Goal: Task Accomplishment & Management: Manage account settings

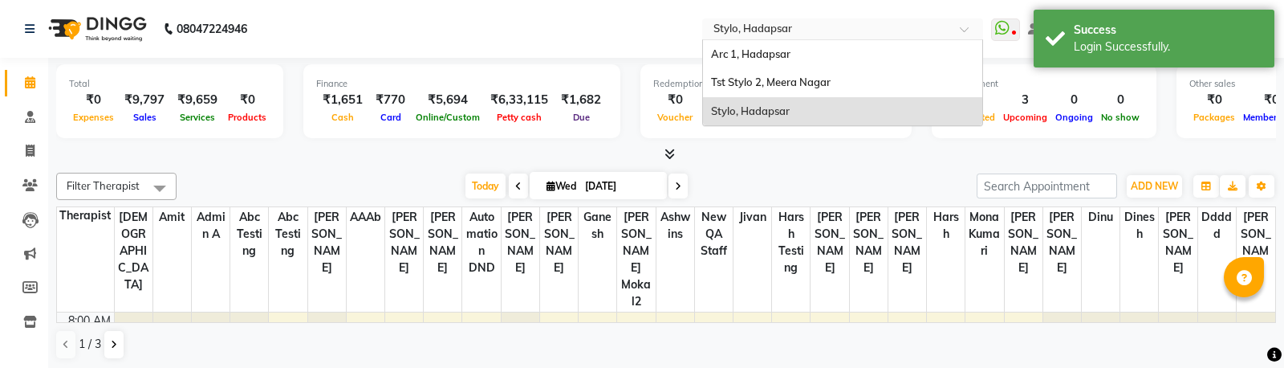
click at [782, 34] on input "text" at bounding box center [826, 30] width 233 height 16
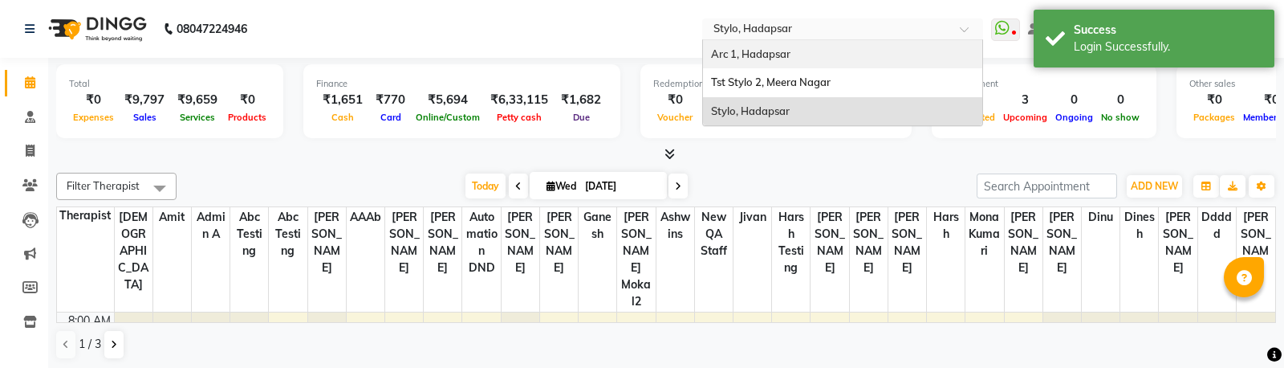
click at [771, 56] on span "Arc 1, Hadapsar" at bounding box center [750, 53] width 79 height 13
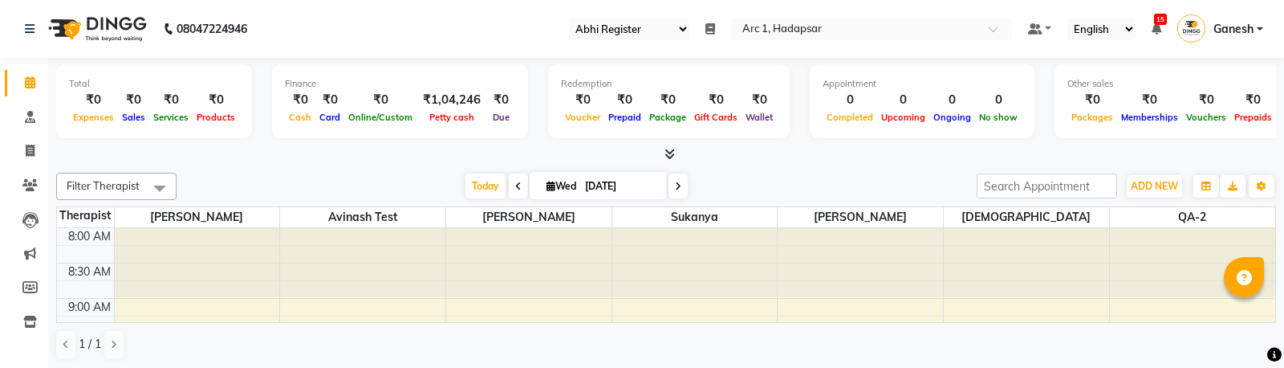
click at [648, 28] on select "Select Register Qa123 Qa Abhi Register Test1" at bounding box center [629, 29] width 120 height 22
click at [587, 30] on select "Select Register Qa123 Qa Abhi Register Test1" at bounding box center [629, 29] width 120 height 22
click at [713, 29] on icon at bounding box center [710, 28] width 10 height 11
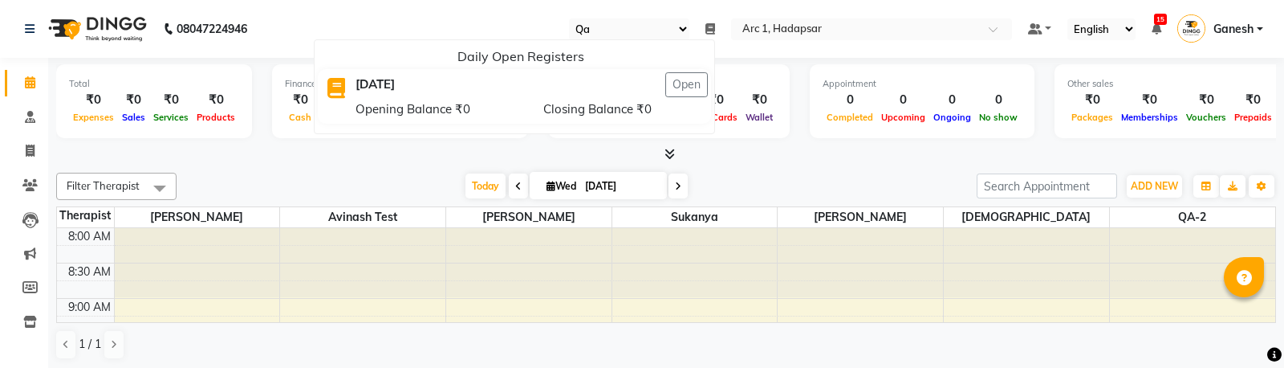
click at [713, 29] on icon at bounding box center [710, 28] width 10 height 11
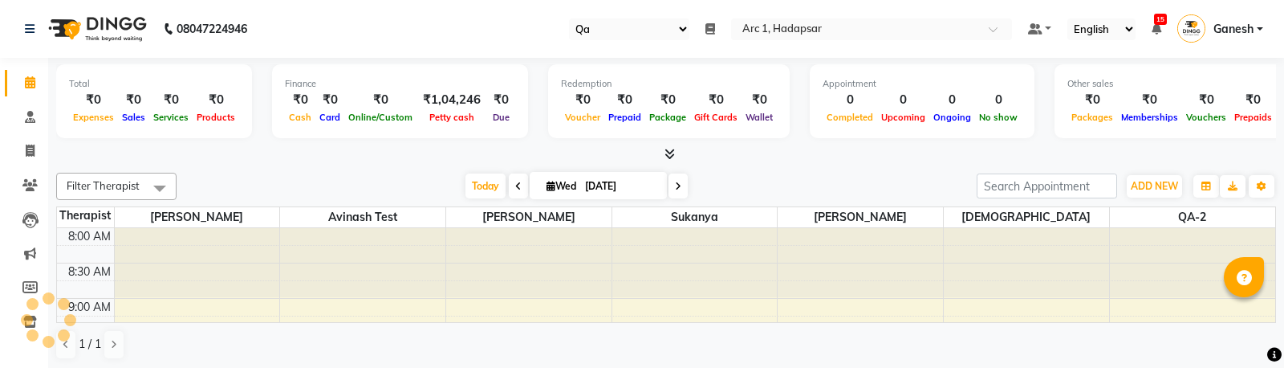
click at [650, 31] on select "Select Register Qa123 Qa Abhi Register Test1" at bounding box center [629, 29] width 120 height 22
select select "80"
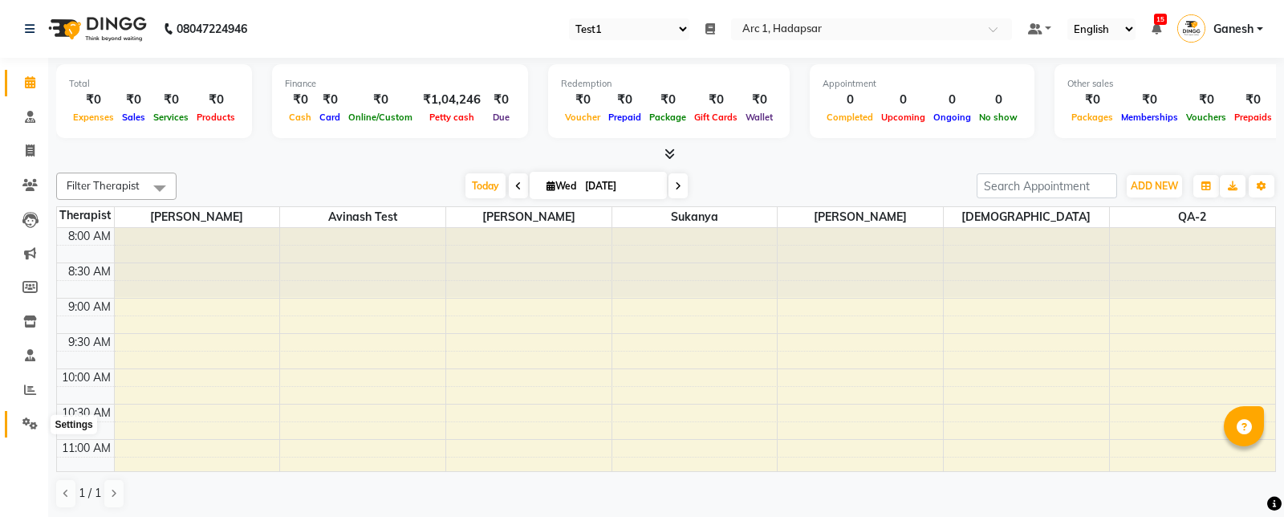
click at [30, 367] on icon at bounding box center [29, 423] width 15 height 12
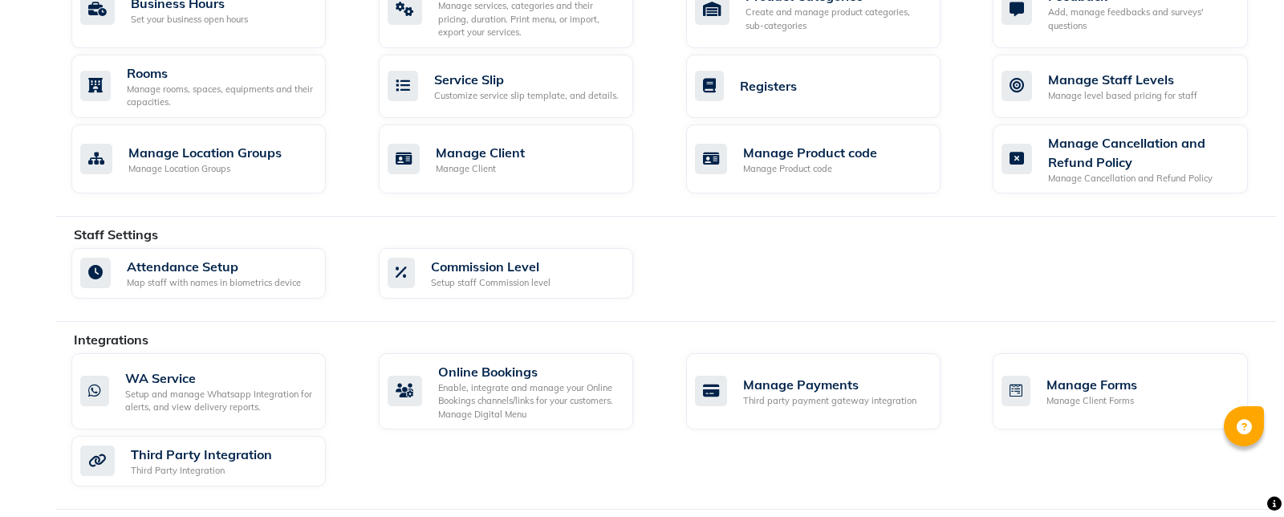
scroll to position [658, 0]
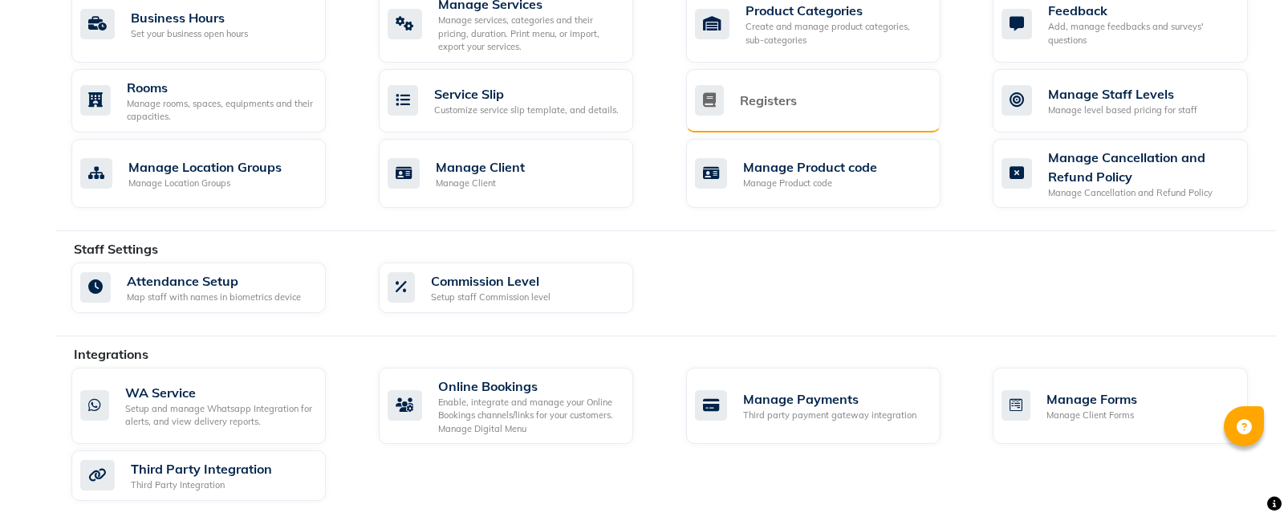
click at [852, 101] on div "Registers" at bounding box center [811, 100] width 233 height 30
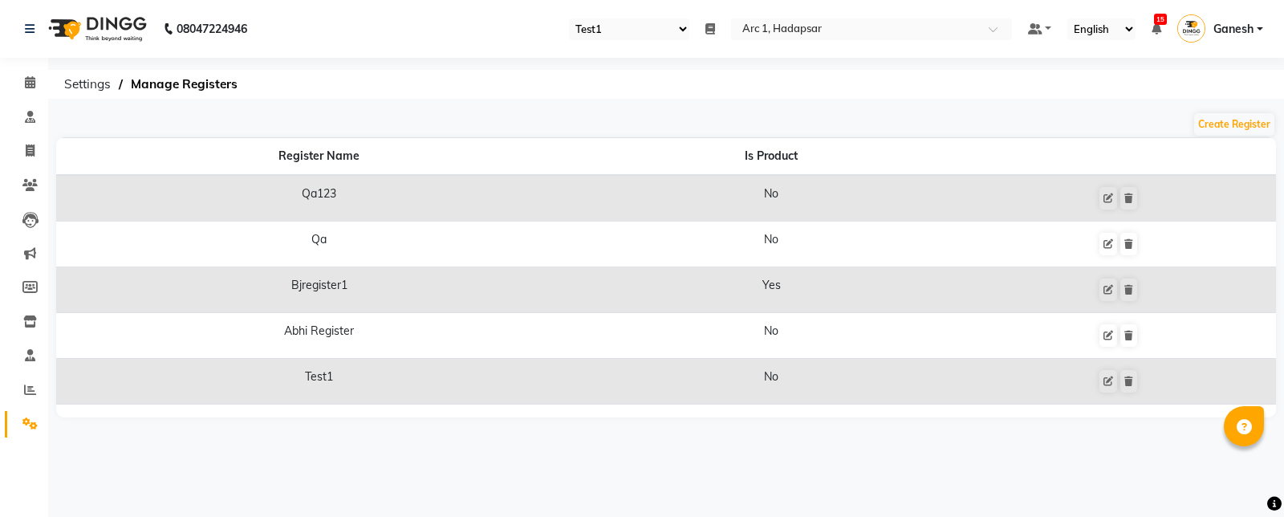
click at [625, 26] on select "Select Register Qa123 Qa Abhi Register Test1" at bounding box center [629, 29] width 120 height 22
click at [22, 146] on span at bounding box center [30, 151] width 28 height 18
select select "service"
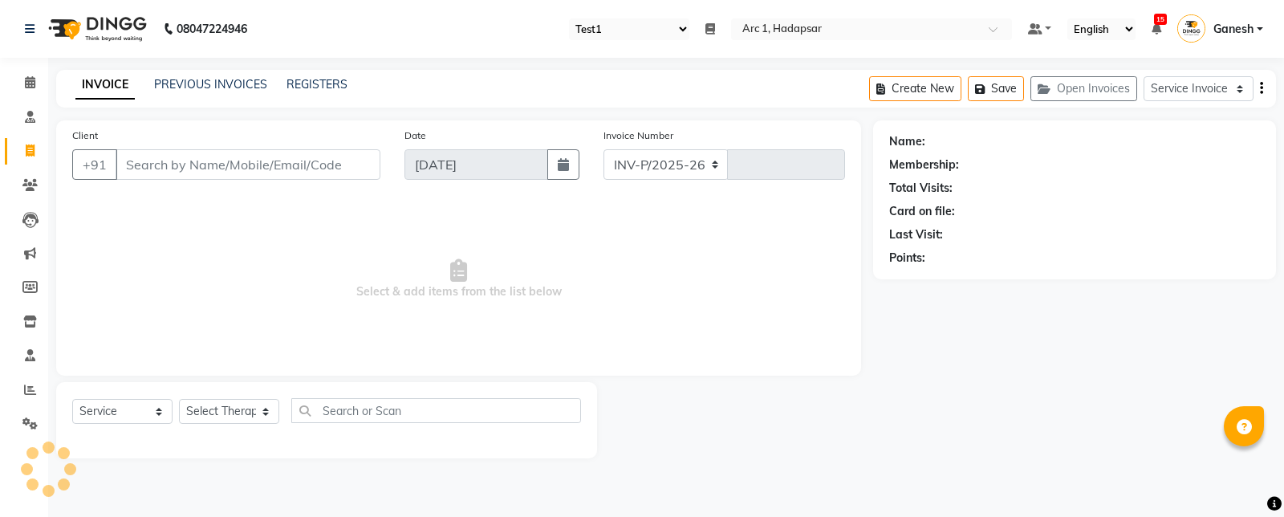
select select "96"
type input "0045"
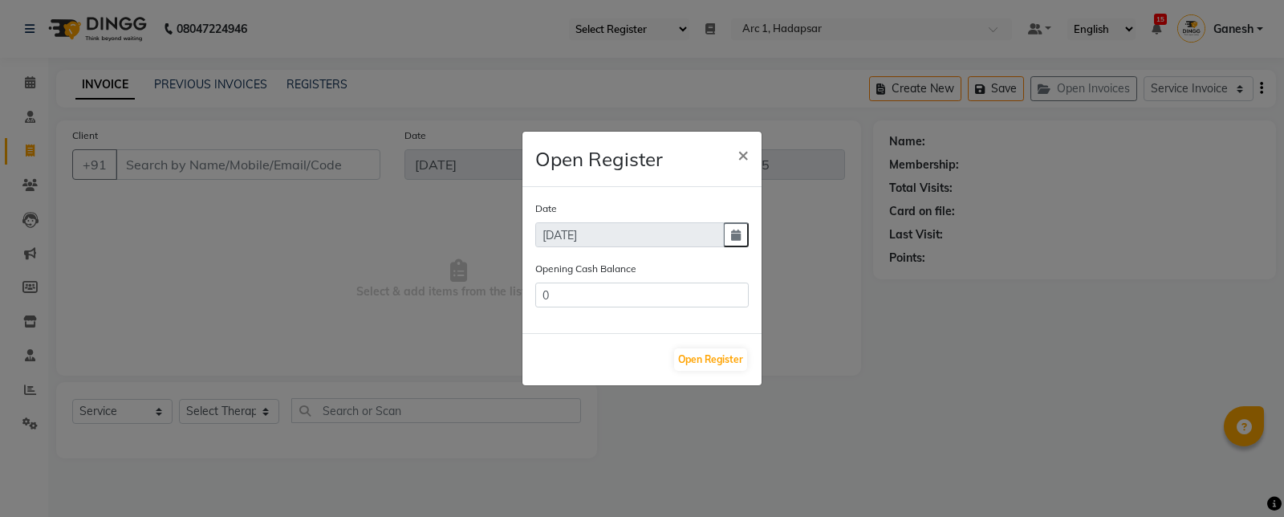
type input "9000"
click at [741, 156] on span "×" at bounding box center [742, 154] width 11 height 24
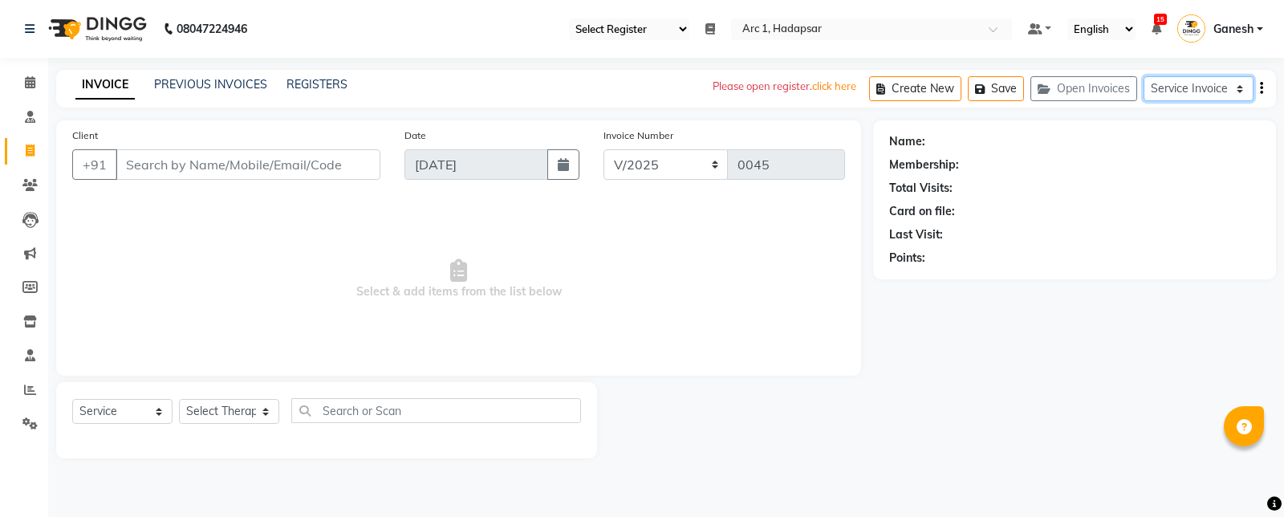
click at [1167, 92] on select "Service Invoice Product Invoice" at bounding box center [1198, 88] width 110 height 25
select select "product"
select select
type input "0017"
select select "196"
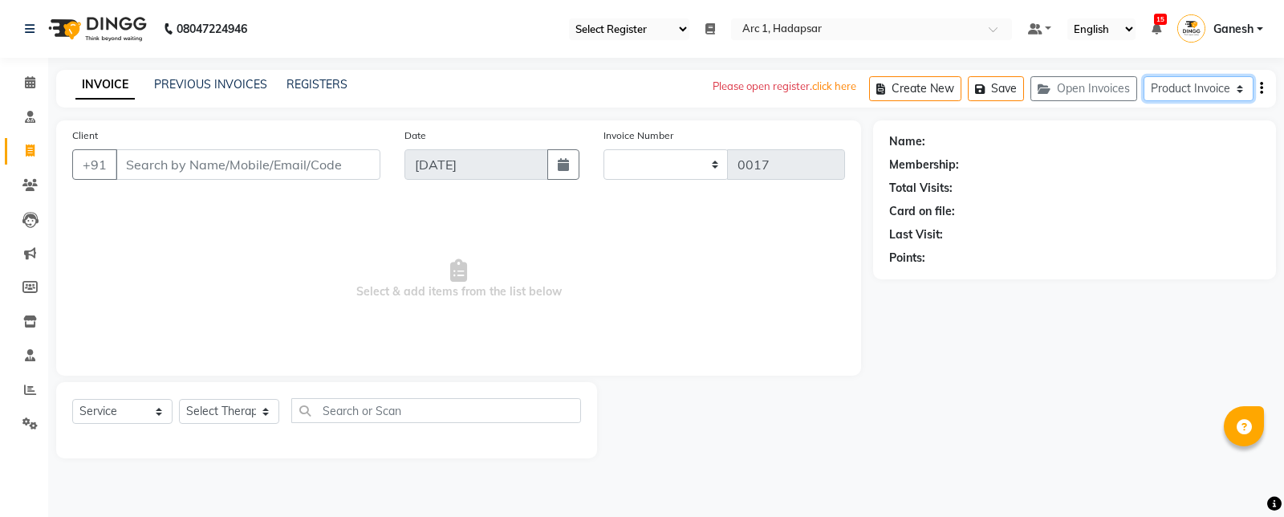
select select "product"
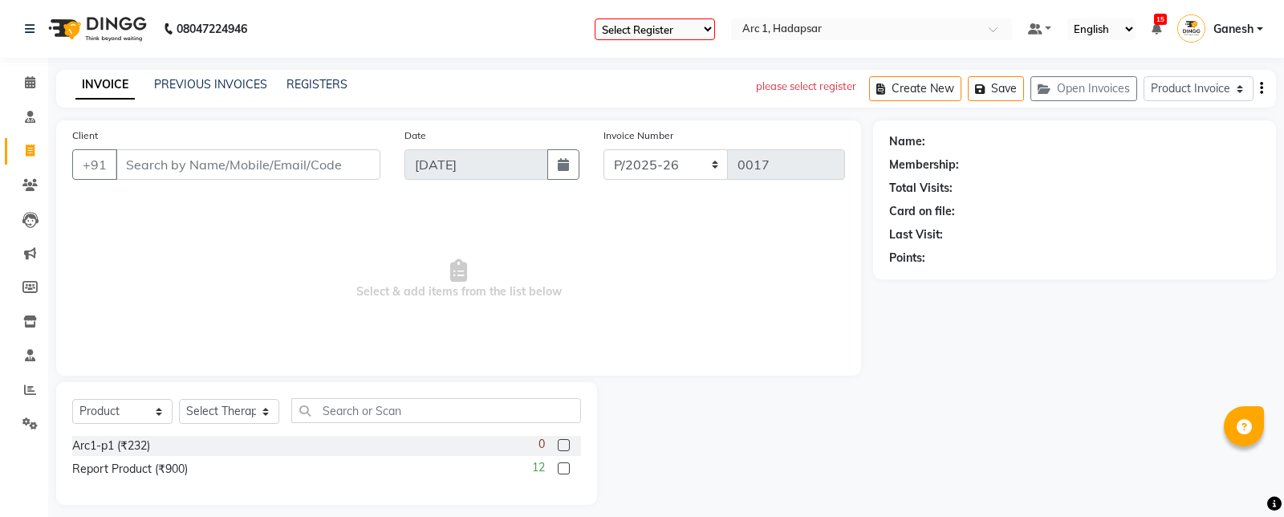
click at [630, 35] on select "Select Register Bjregister1" at bounding box center [655, 29] width 120 height 22
click at [26, 367] on icon at bounding box center [29, 423] width 15 height 12
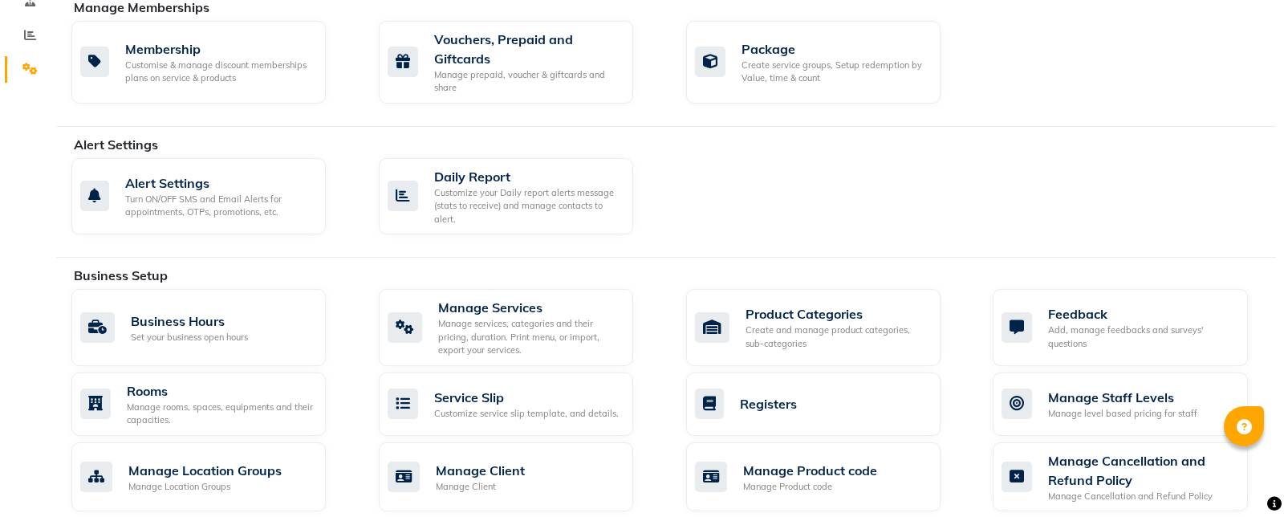
scroll to position [359, 0]
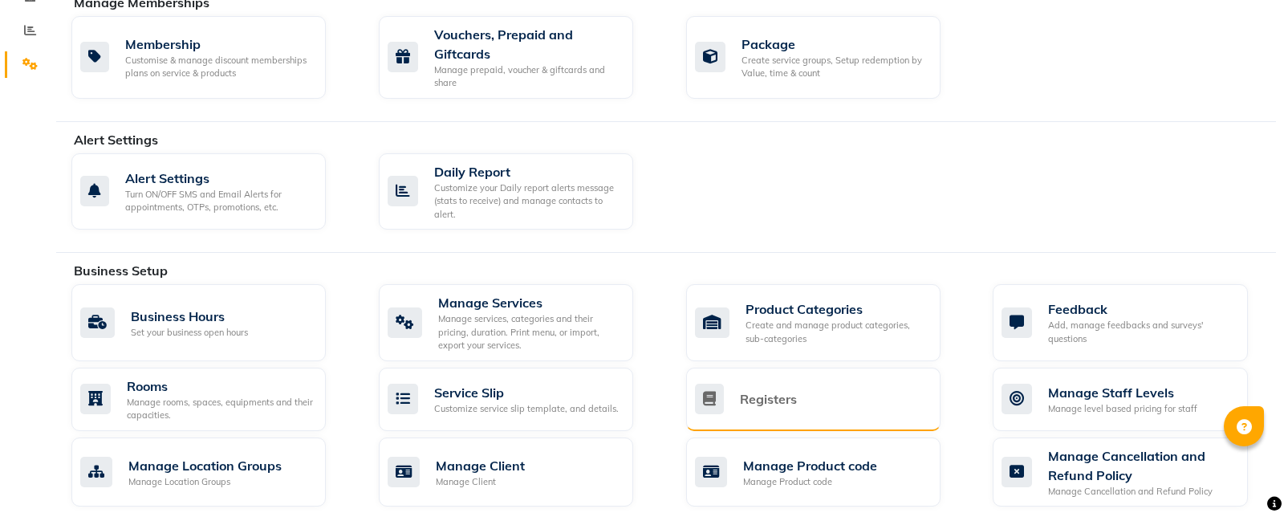
click at [764, 367] on div "Registers" at bounding box center [768, 398] width 57 height 19
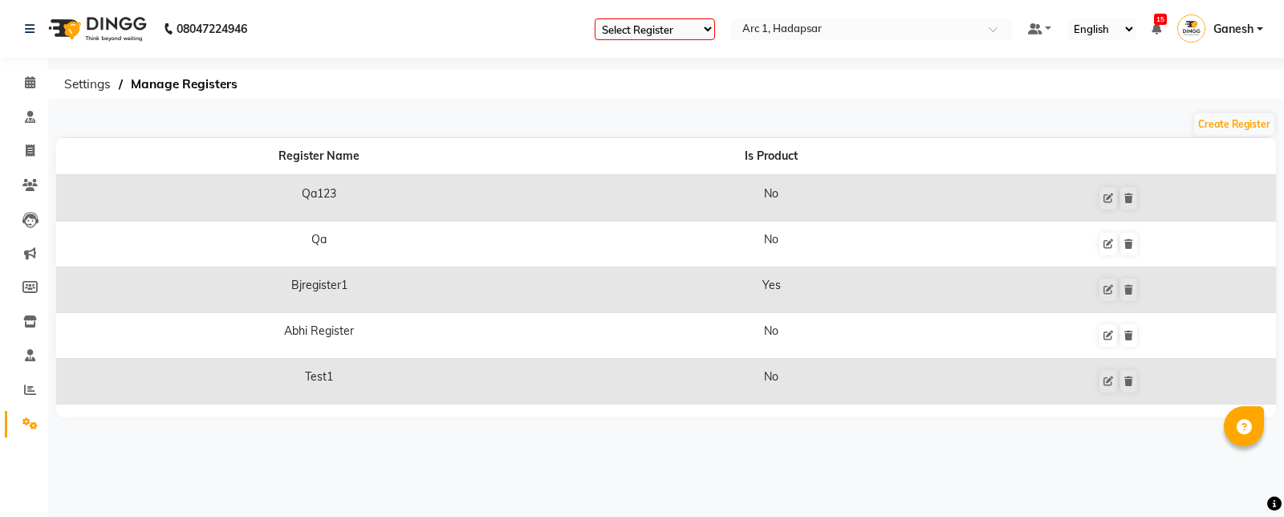
click at [659, 20] on select "Select Register Bjregister1" at bounding box center [655, 29] width 120 height 22
select select "88"
select select "80"
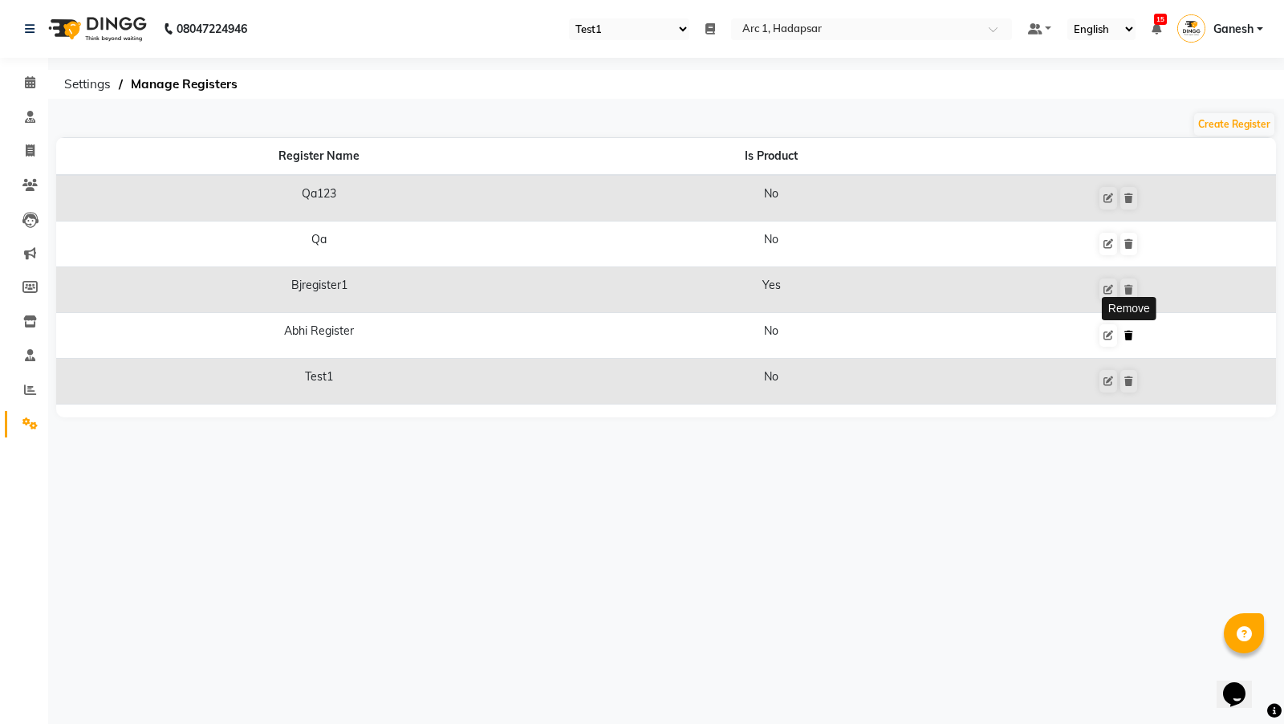
click at [1132, 339] on button at bounding box center [1128, 335] width 17 height 22
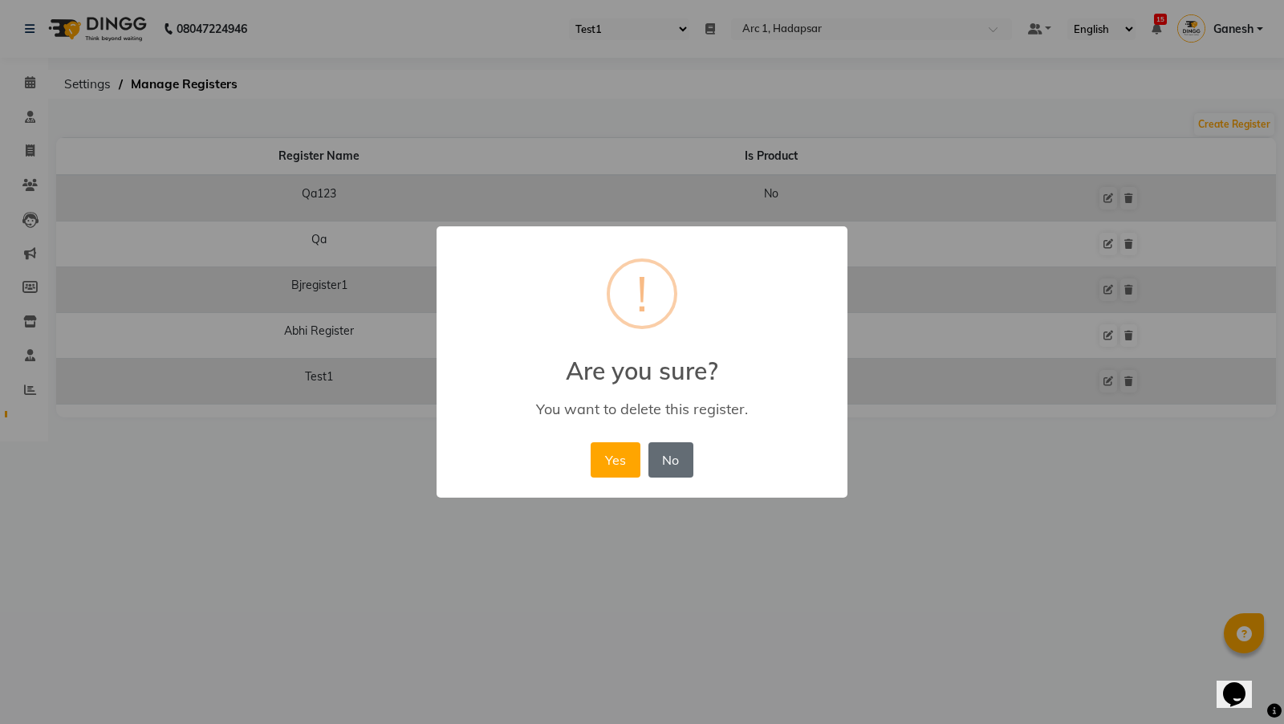
click at [663, 454] on button "No" at bounding box center [670, 459] width 45 height 35
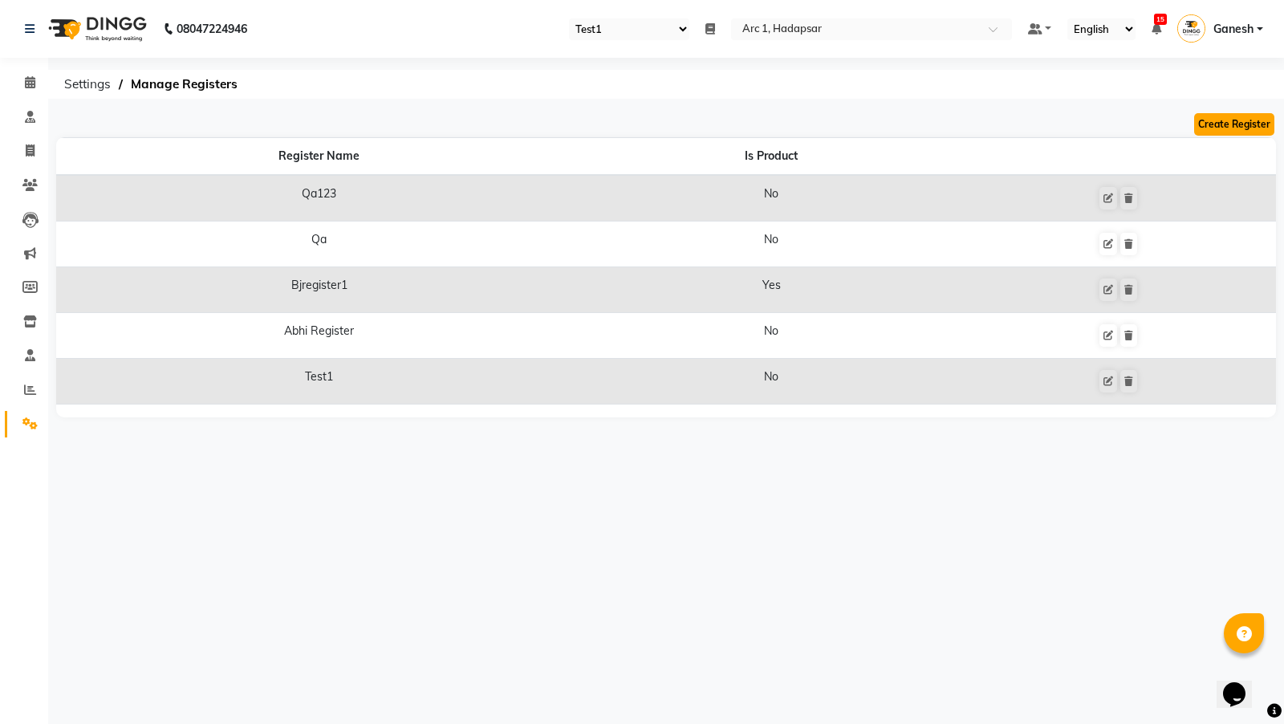
click at [1232, 120] on button "Create Register" at bounding box center [1234, 124] width 80 height 22
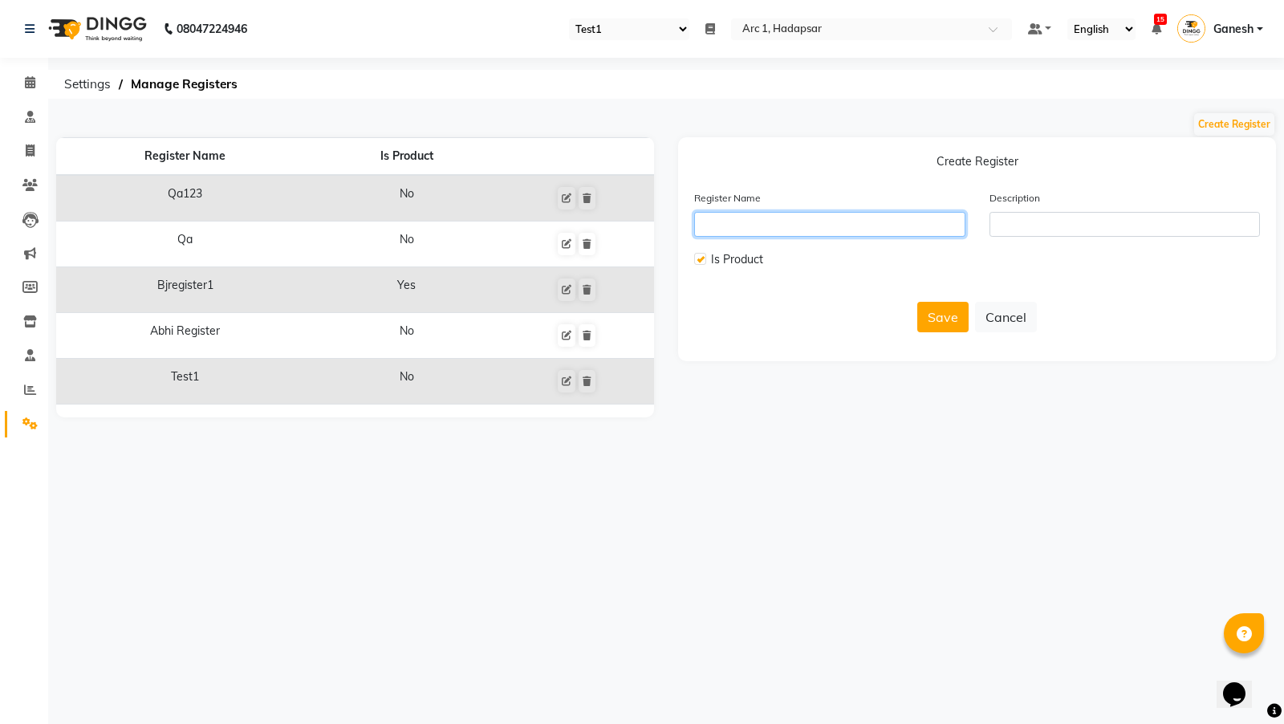
click at [749, 223] on input "text" at bounding box center [829, 224] width 271 height 25
click at [608, 22] on select "Select Register Qa123 Qa Abhi Register Test1" at bounding box center [629, 29] width 120 height 22
click at [735, 221] on input "Qa" at bounding box center [829, 224] width 271 height 25
type input "Q"
type input "Ganesh"
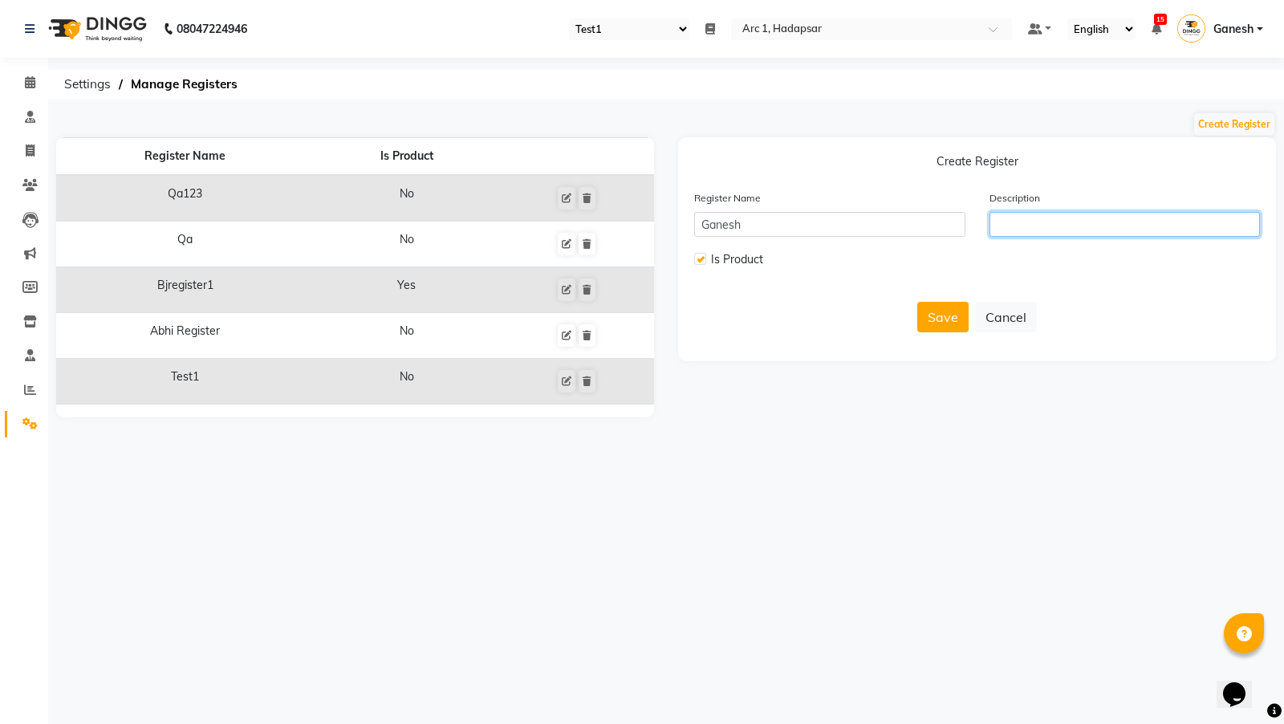
click at [1036, 229] on input "text" at bounding box center [1124, 224] width 271 height 25
type input "Testing"
click at [699, 256] on label at bounding box center [700, 259] width 12 height 12
click at [699, 256] on input "checkbox" at bounding box center [699, 259] width 10 height 10
checkbox input "false"
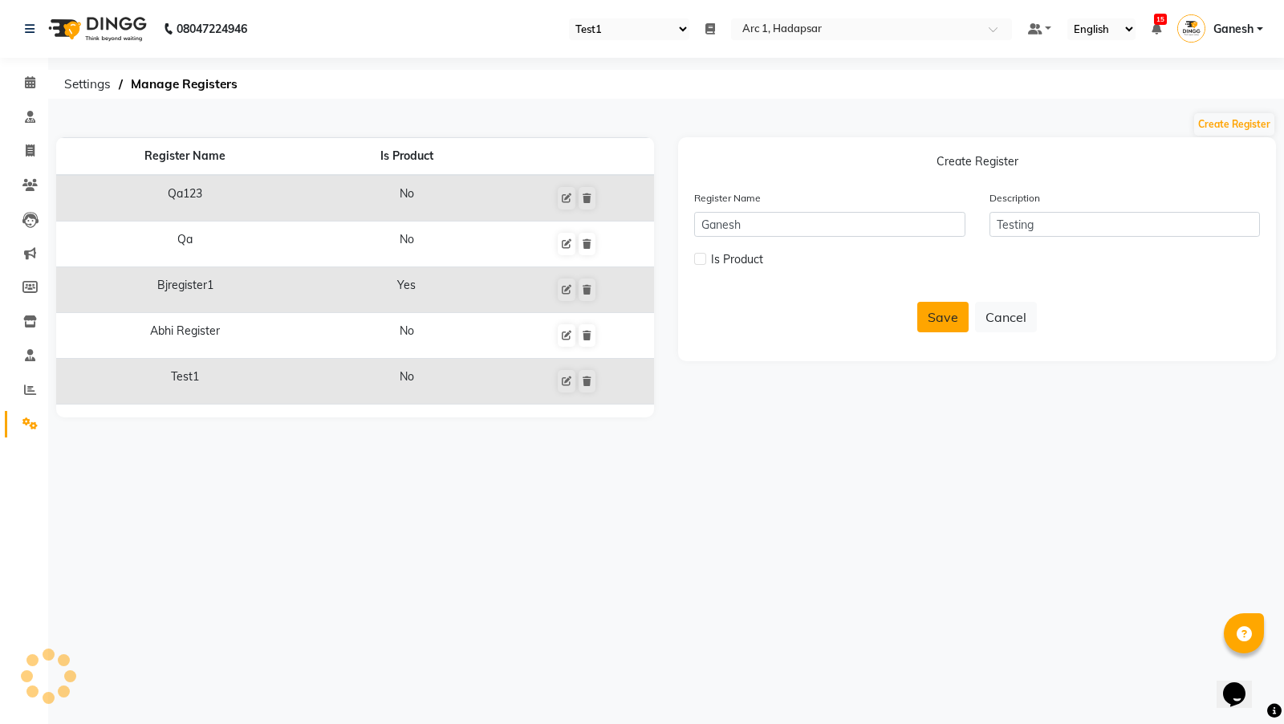
click at [932, 316] on button "Save" at bounding box center [942, 317] width 51 height 30
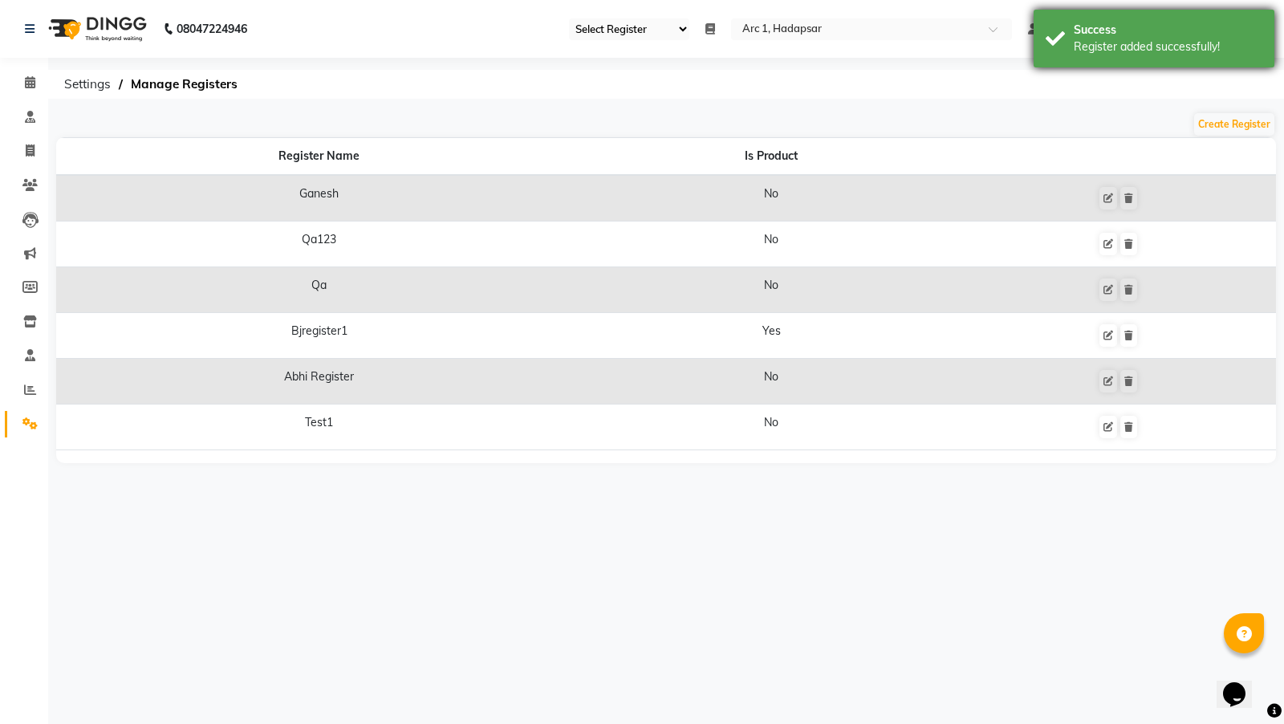
click at [1195, 55] on div "Register added successfully!" at bounding box center [1168, 47] width 189 height 17
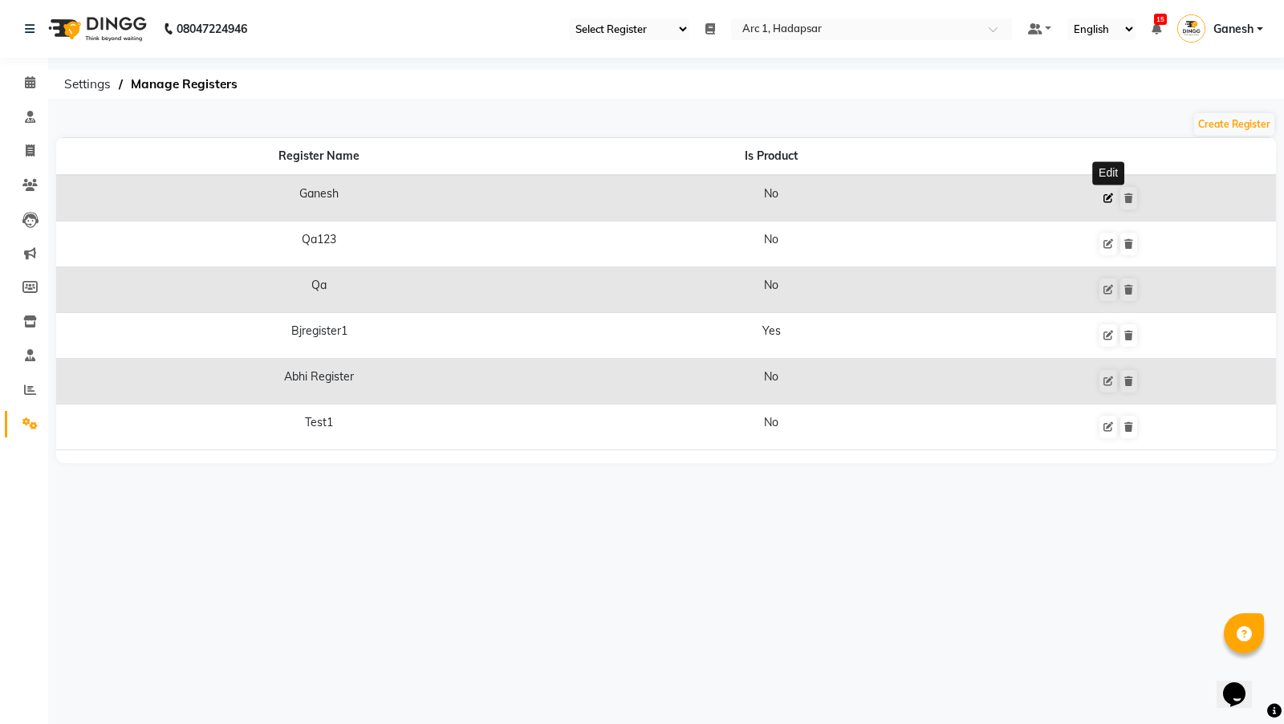
click at [1110, 197] on icon at bounding box center [1108, 198] width 10 height 10
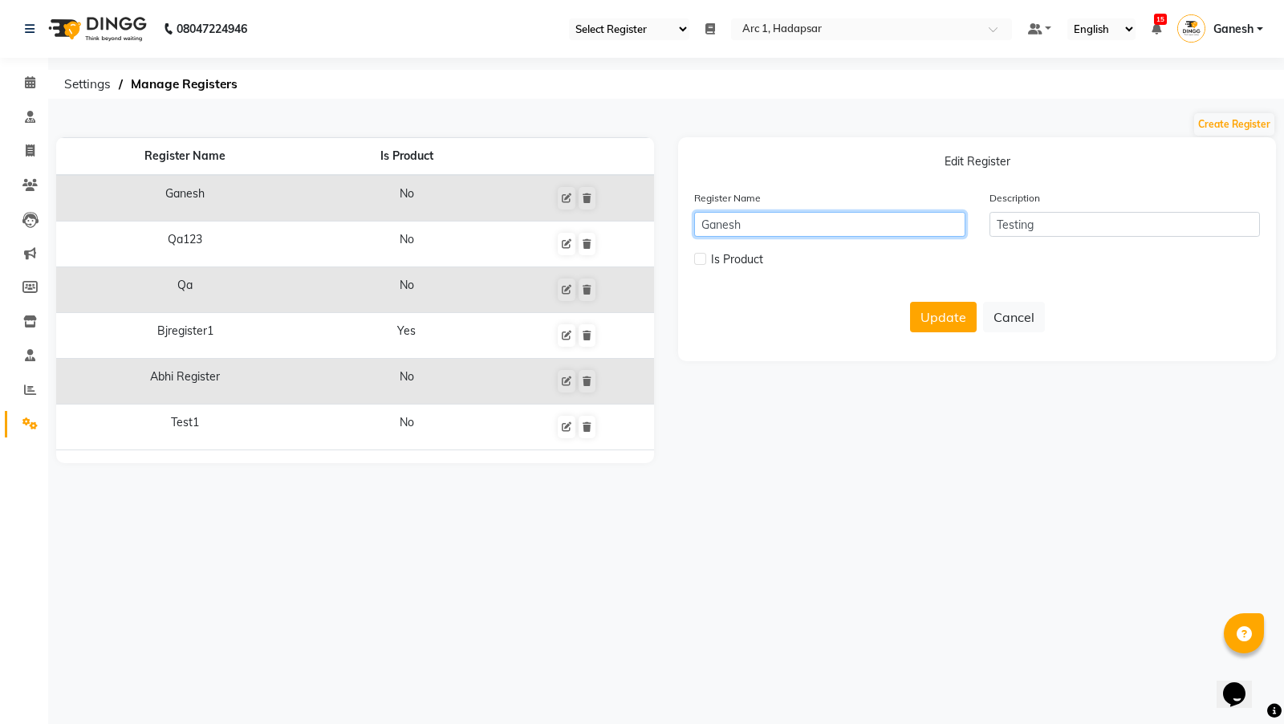
click at [885, 219] on input "Ganesh" at bounding box center [829, 224] width 271 height 25
type input "Ganesh1"
click at [699, 262] on label at bounding box center [700, 259] width 12 height 12
click at [699, 262] on input "checkbox" at bounding box center [699, 259] width 10 height 10
checkbox input "true"
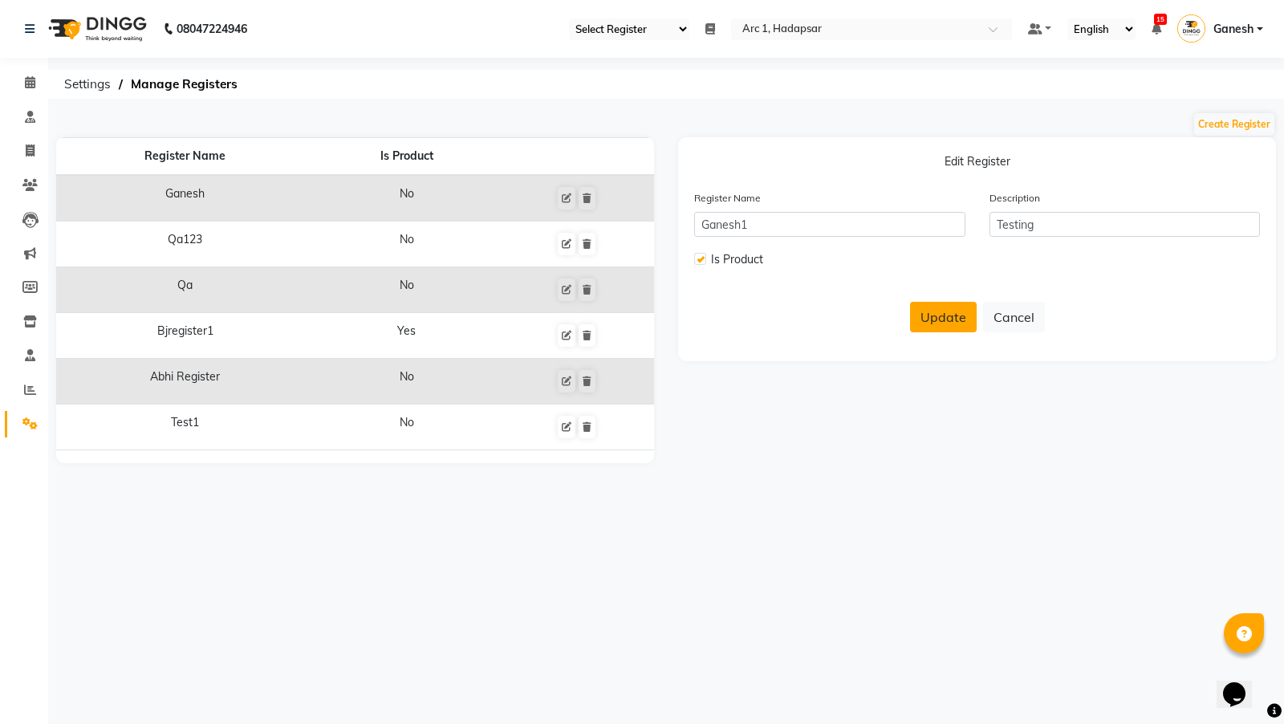
click at [931, 312] on button "Update" at bounding box center [943, 317] width 67 height 30
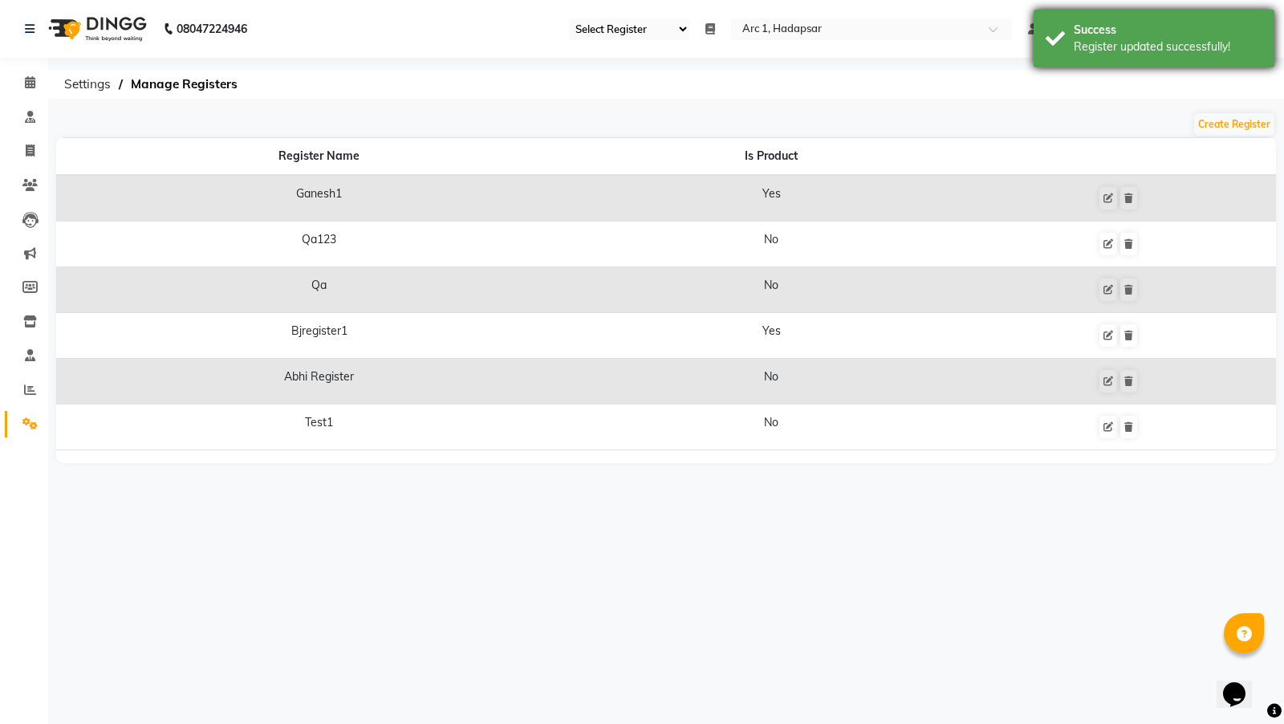
click at [1123, 39] on div "Register updated successfully!" at bounding box center [1168, 47] width 189 height 17
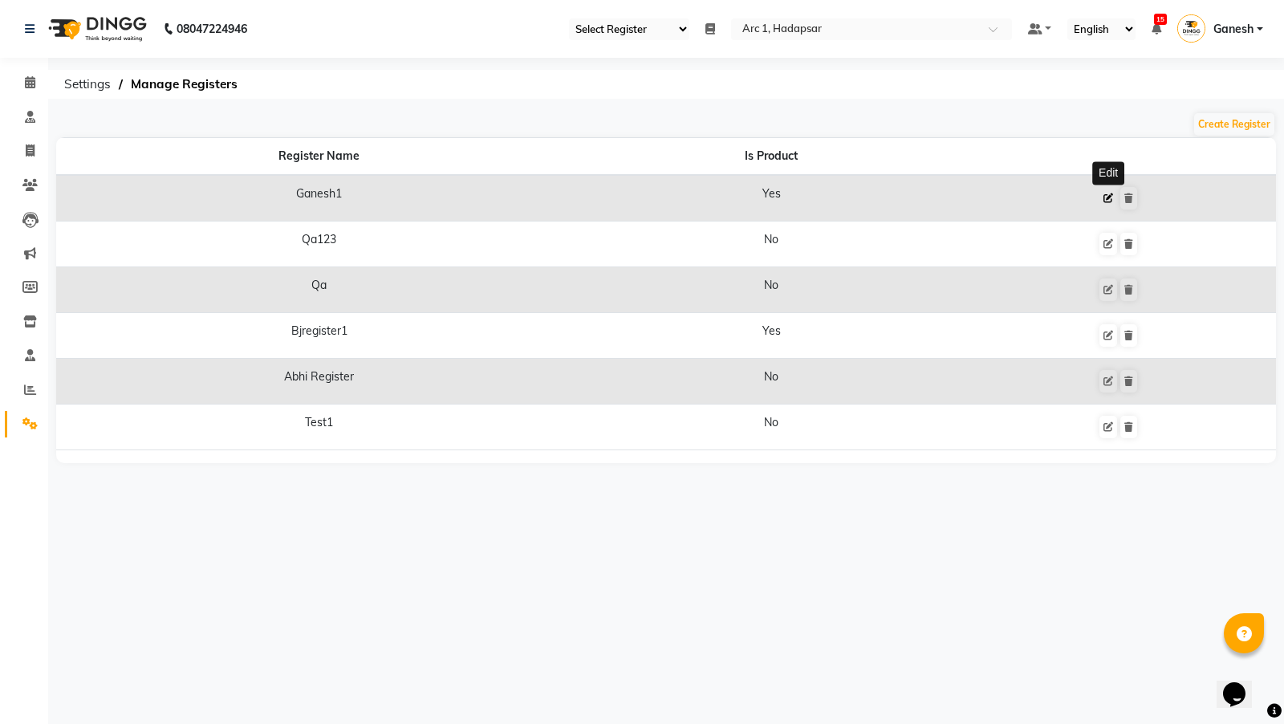
click at [1103, 197] on icon at bounding box center [1108, 198] width 10 height 10
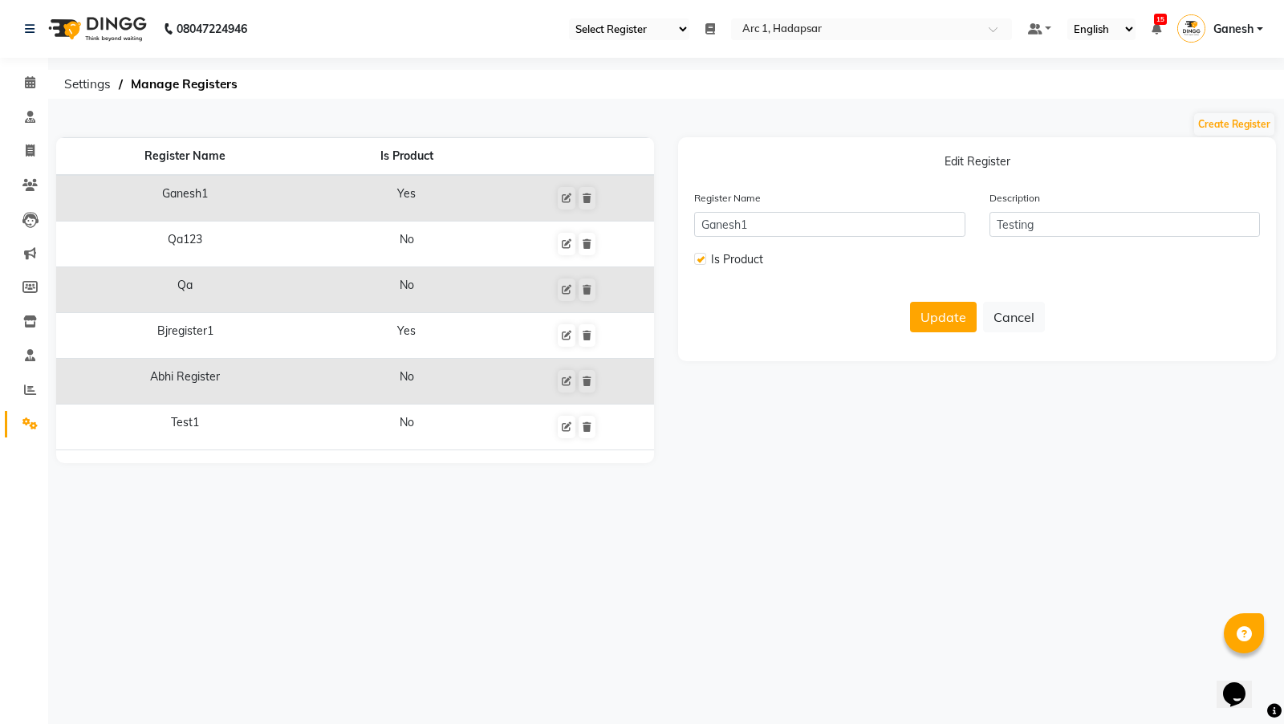
click at [702, 257] on label at bounding box center [700, 259] width 12 height 12
click at [702, 257] on input "checkbox" at bounding box center [699, 259] width 10 height 10
checkbox input "false"
click at [1042, 219] on input "Testing" at bounding box center [1124, 224] width 271 height 25
type input "Testing1"
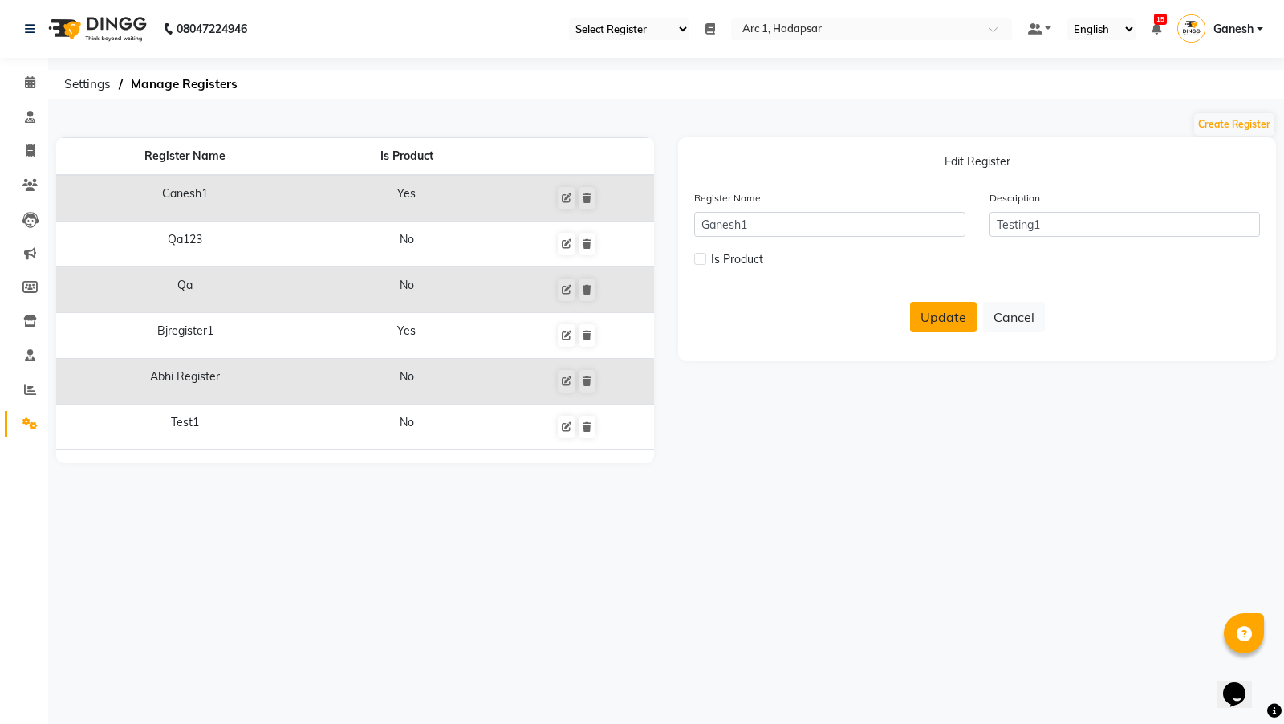
click at [942, 310] on button "Update" at bounding box center [943, 317] width 67 height 30
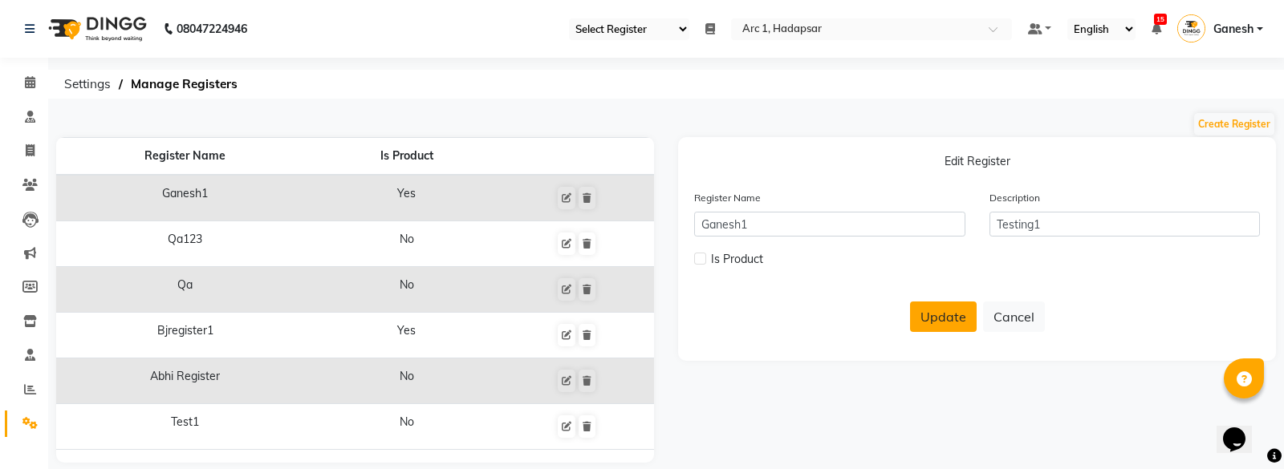
click at [952, 311] on button "Update" at bounding box center [943, 317] width 67 height 30
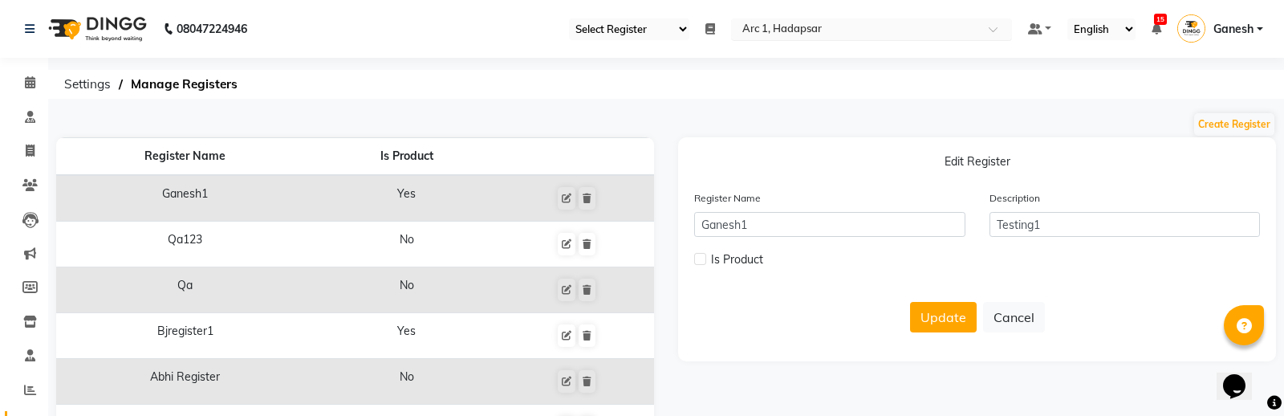
click at [794, 32] on input "text" at bounding box center [855, 30] width 233 height 16
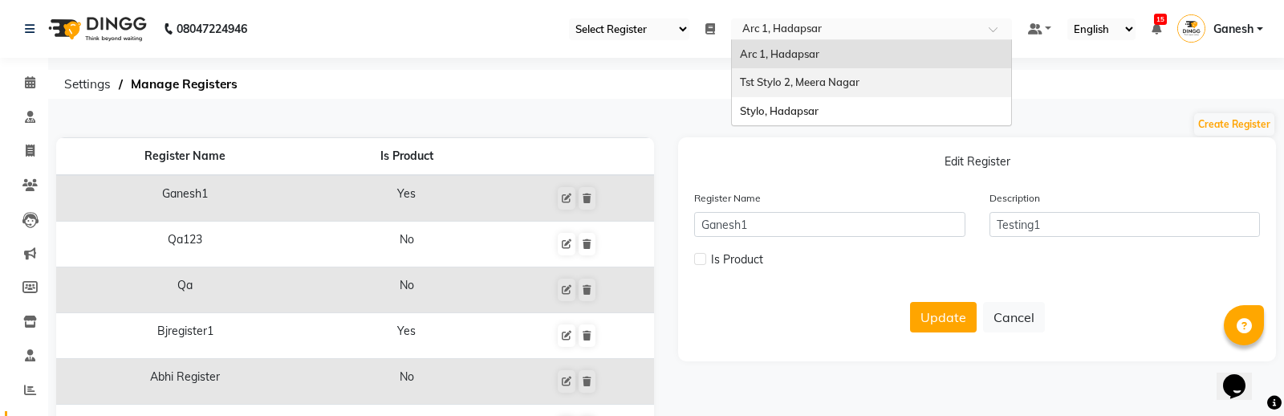
click at [583, 81] on ol "Settings Manage Registers" at bounding box center [663, 84] width 1214 height 29
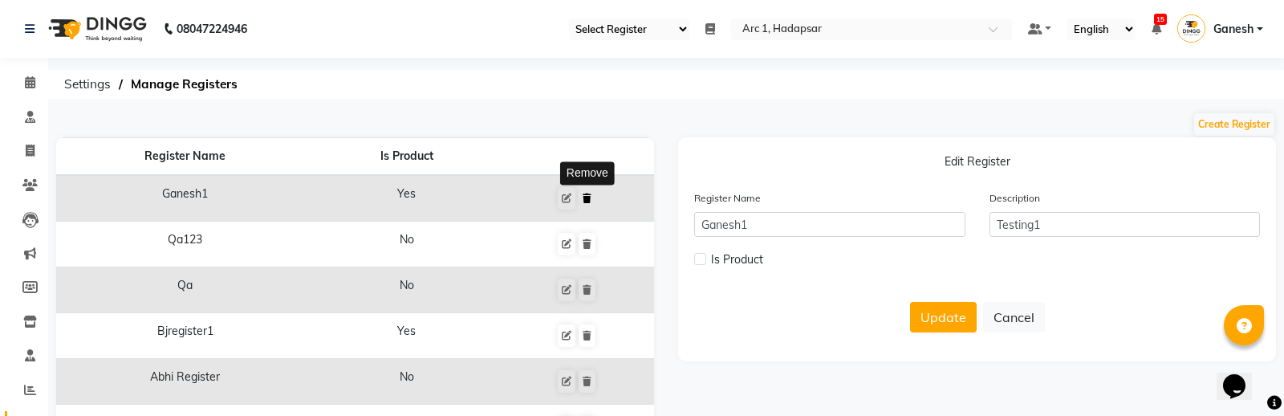
click at [590, 197] on icon at bounding box center [587, 198] width 9 height 10
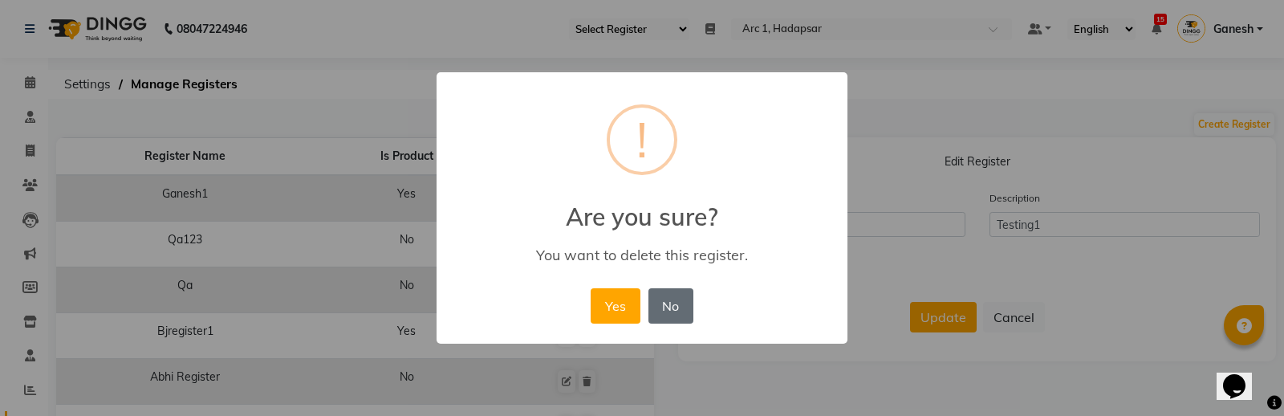
click at [692, 291] on button "No" at bounding box center [670, 305] width 45 height 35
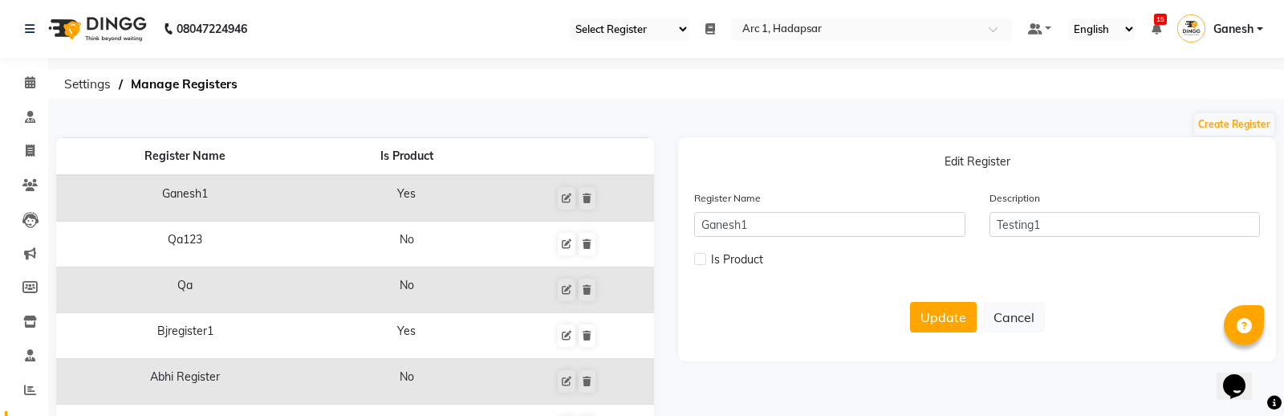
click at [702, 255] on label at bounding box center [700, 259] width 12 height 12
click at [702, 255] on input "checkbox" at bounding box center [699, 259] width 10 height 10
checkbox input "true"
click at [940, 316] on button "Update" at bounding box center [943, 317] width 67 height 30
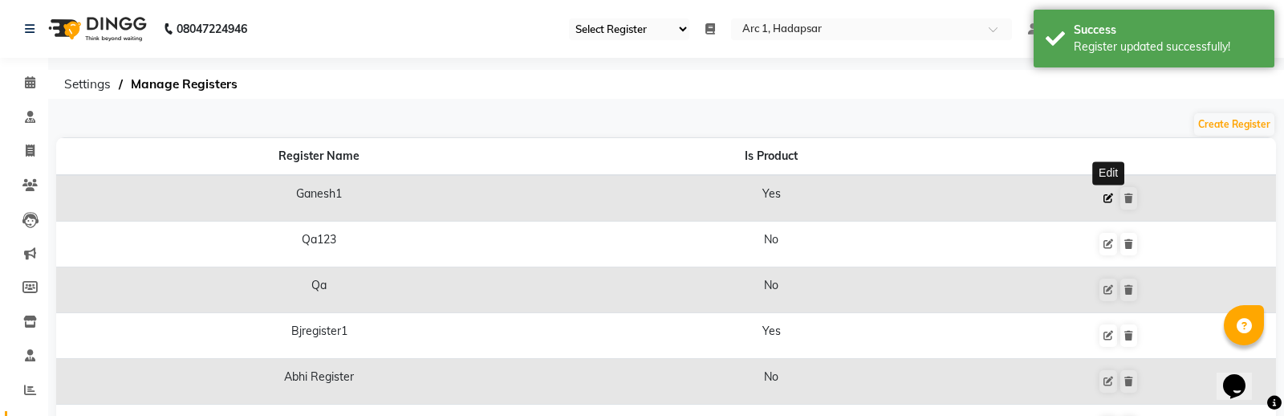
click at [1107, 202] on icon at bounding box center [1108, 198] width 10 height 10
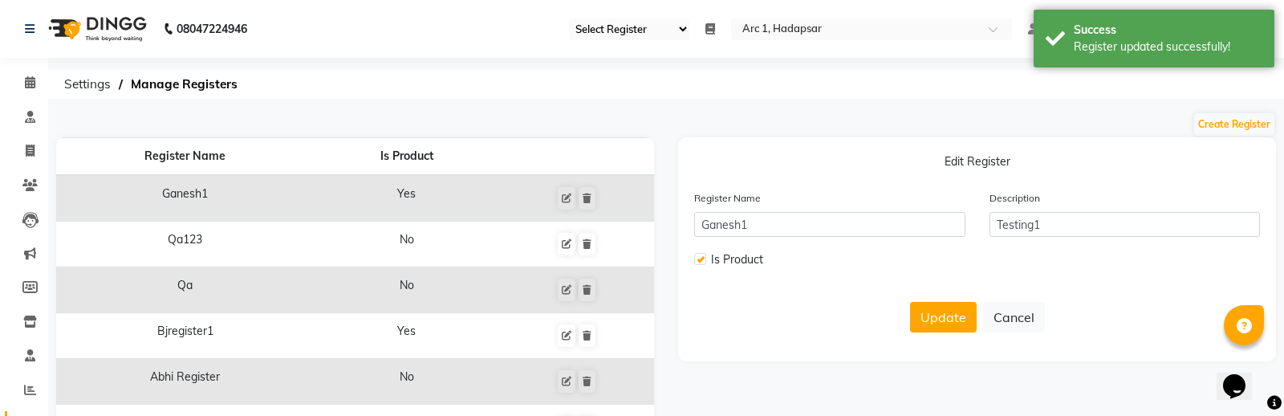
click at [698, 265] on div at bounding box center [699, 261] width 10 height 17
click at [703, 250] on div "Is Product" at bounding box center [829, 260] width 271 height 20
click at [697, 263] on div at bounding box center [699, 261] width 10 height 17
click at [697, 262] on label at bounding box center [700, 259] width 12 height 12
click at [697, 262] on input "checkbox" at bounding box center [699, 259] width 10 height 10
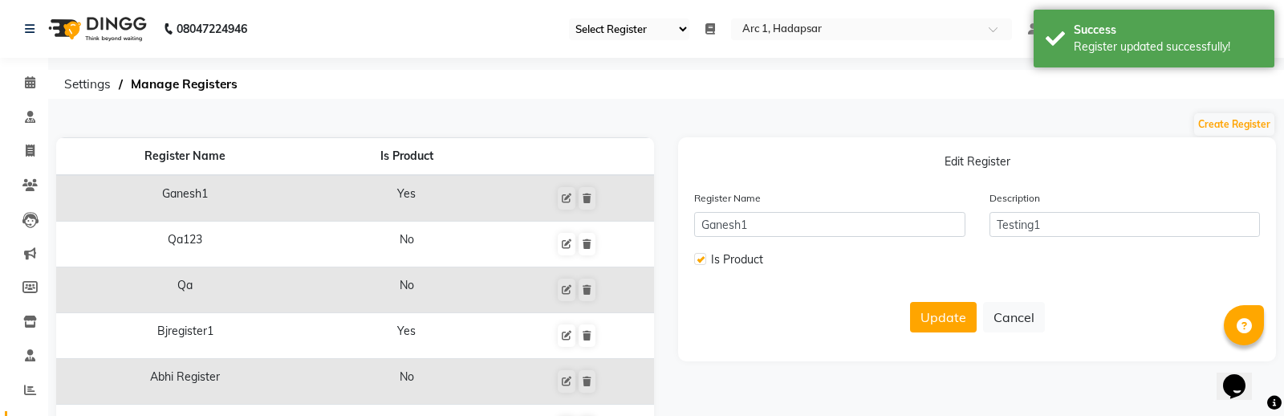
checkbox input "false"
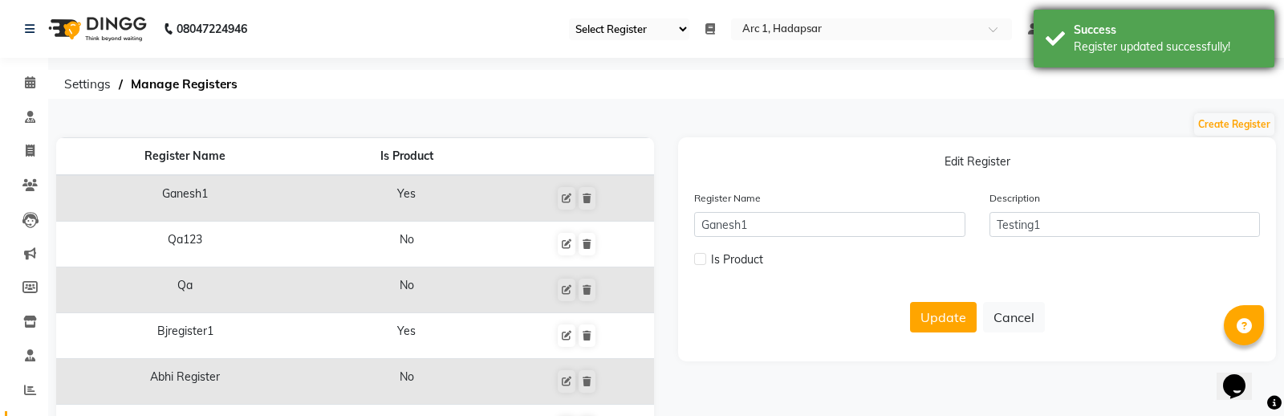
click at [1128, 43] on div "Register updated successfully!" at bounding box center [1168, 47] width 189 height 17
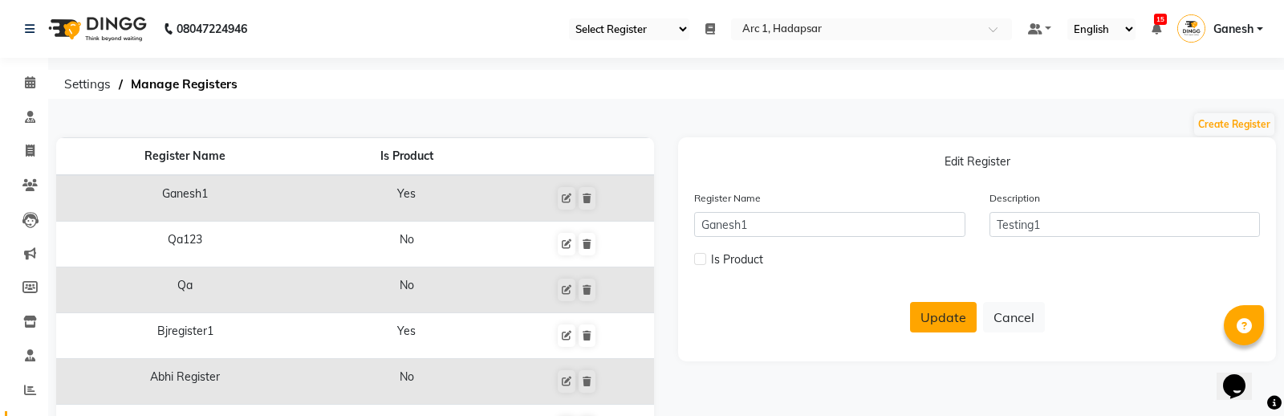
click at [953, 313] on button "Update" at bounding box center [943, 317] width 67 height 30
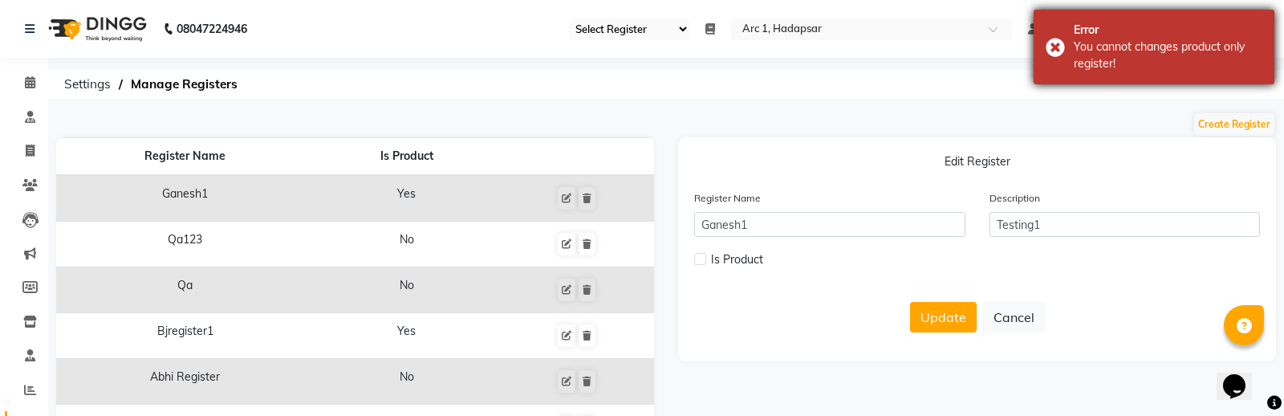
click at [1067, 56] on div "Error You cannot changes product only register!" at bounding box center [1154, 47] width 241 height 75
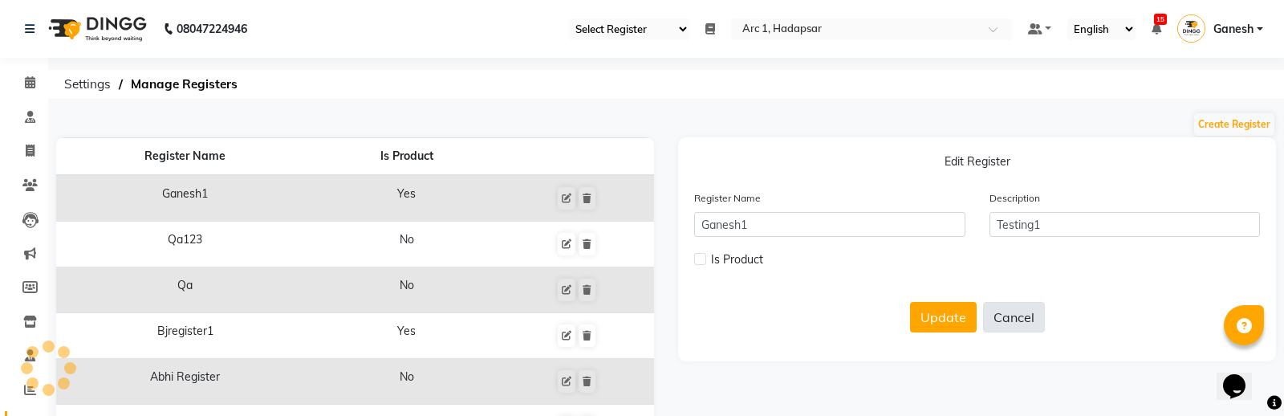
click at [1024, 313] on button "Cancel" at bounding box center [1014, 317] width 62 height 30
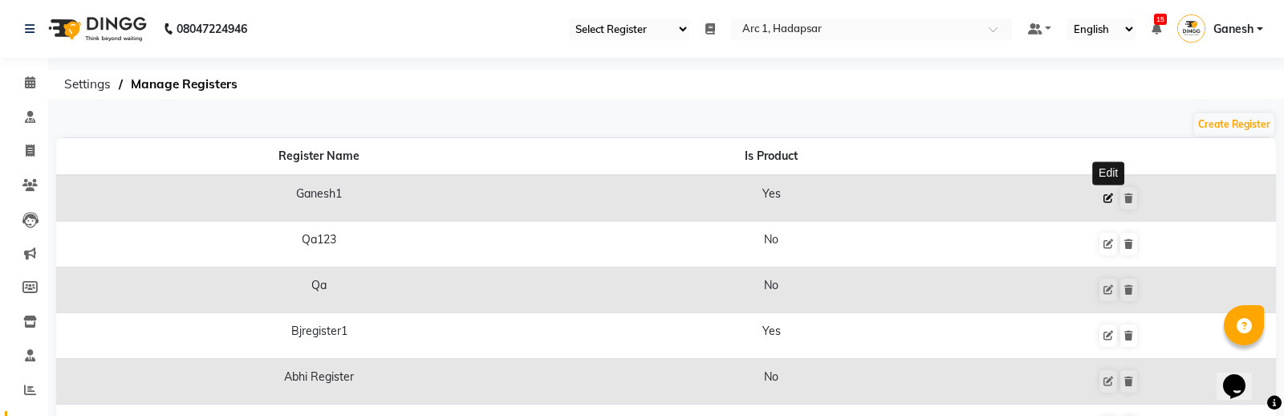
click at [1108, 200] on icon at bounding box center [1108, 198] width 10 height 10
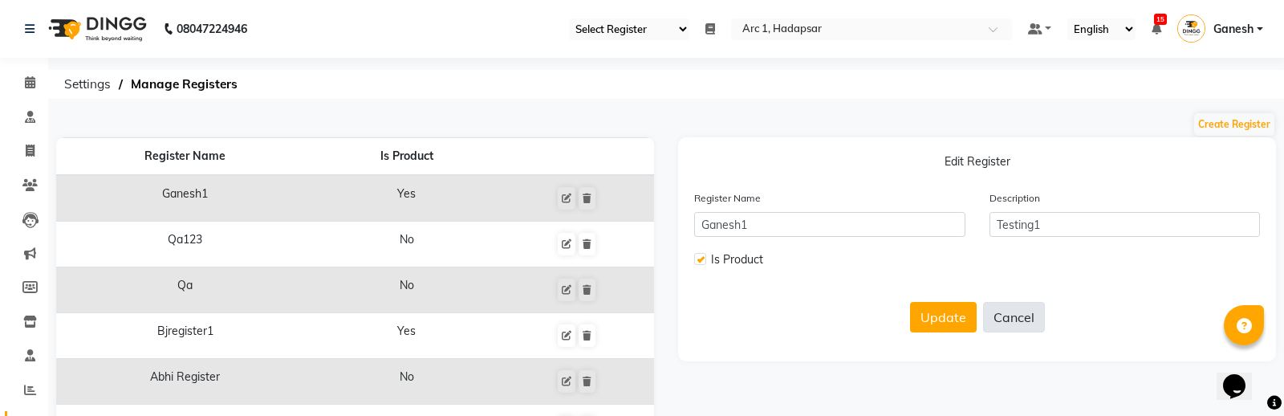
click at [1021, 316] on button "Cancel" at bounding box center [1014, 317] width 62 height 30
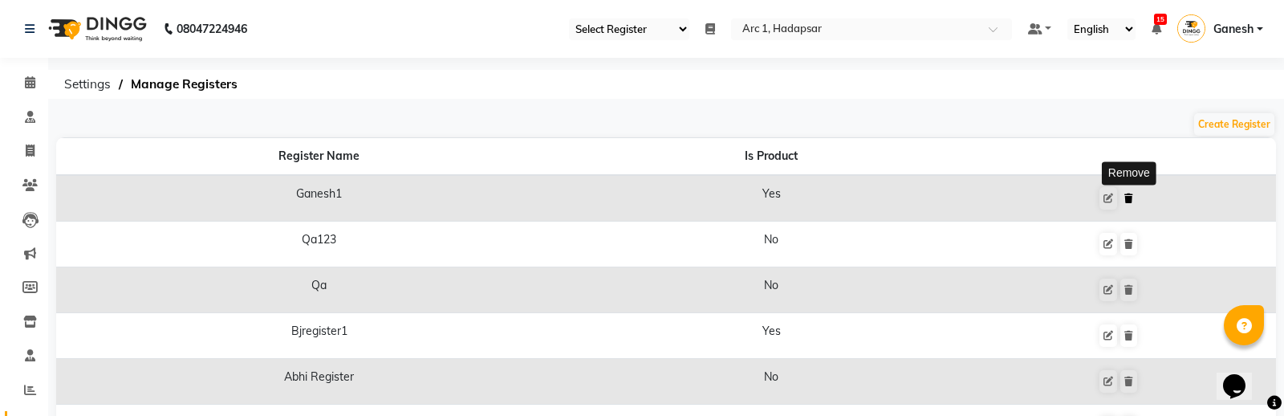
click at [1131, 195] on icon at bounding box center [1128, 198] width 9 height 10
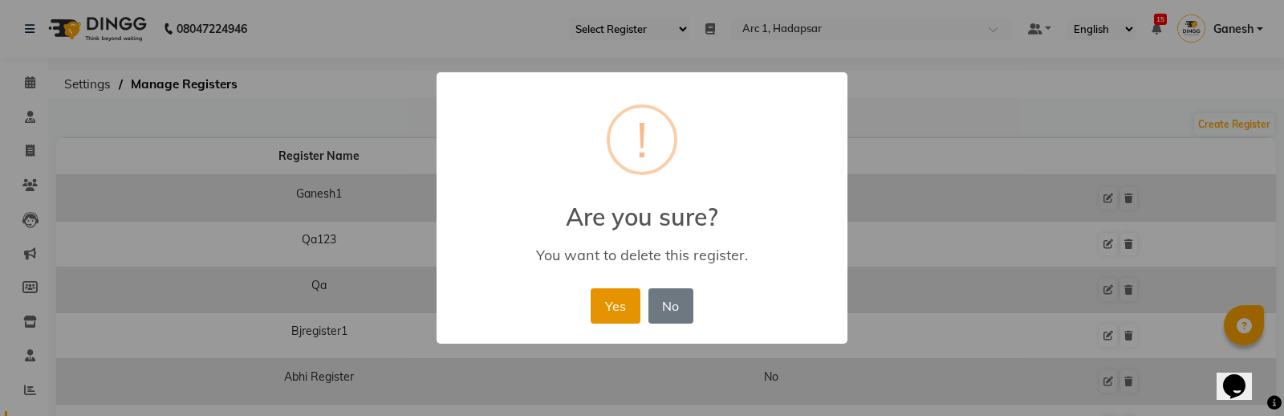
click at [610, 303] on button "Yes" at bounding box center [615, 305] width 49 height 35
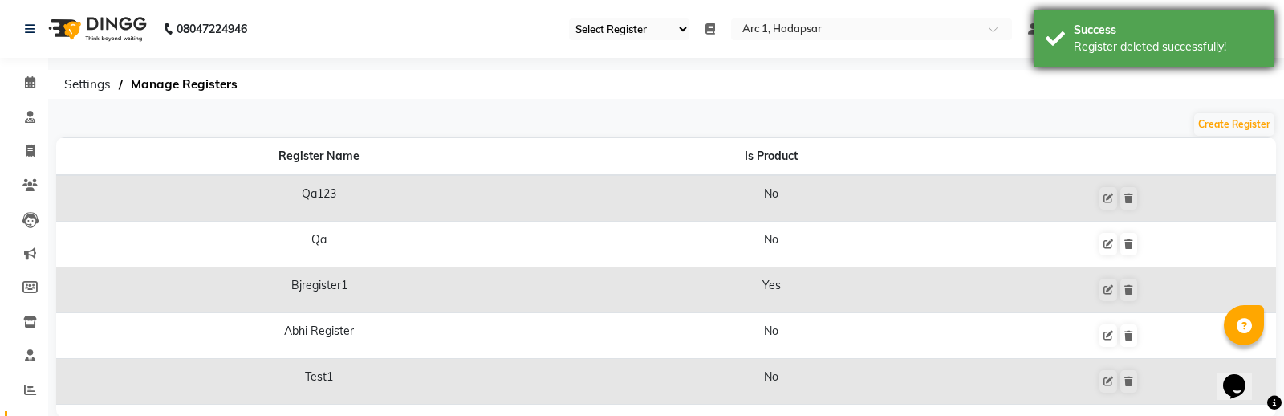
click at [1119, 57] on div "Success Register deleted successfully!" at bounding box center [1154, 39] width 241 height 58
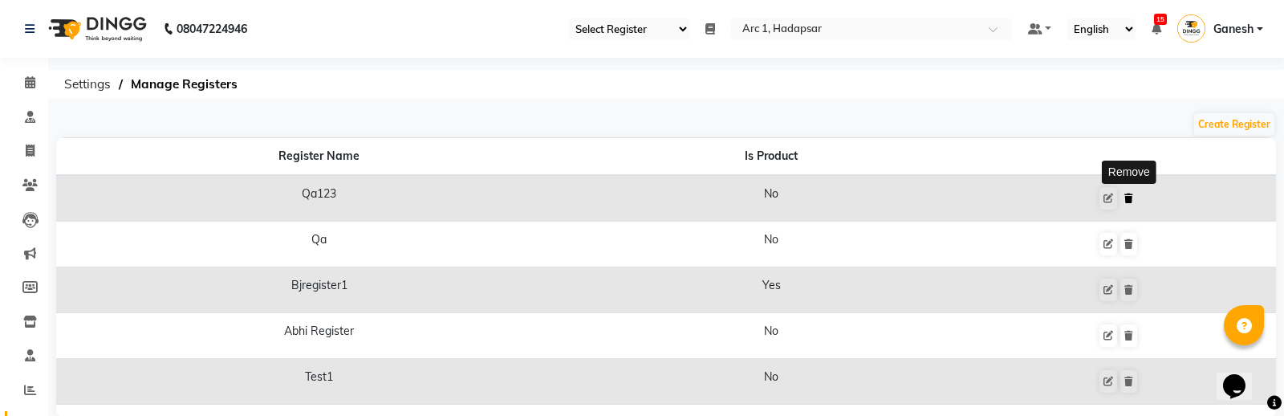
click at [1128, 196] on icon at bounding box center [1128, 198] width 9 height 10
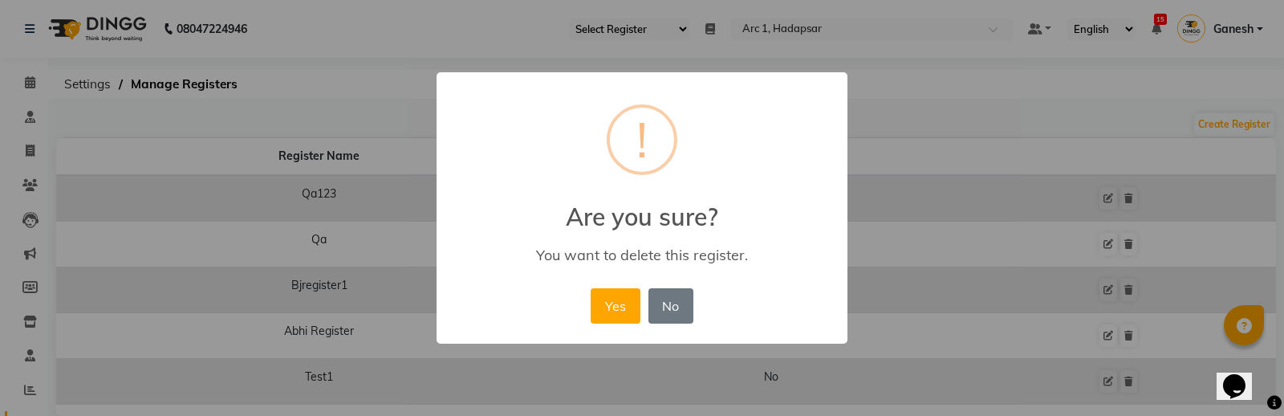
click at [591, 288] on button "Yes" at bounding box center [615, 305] width 49 height 35
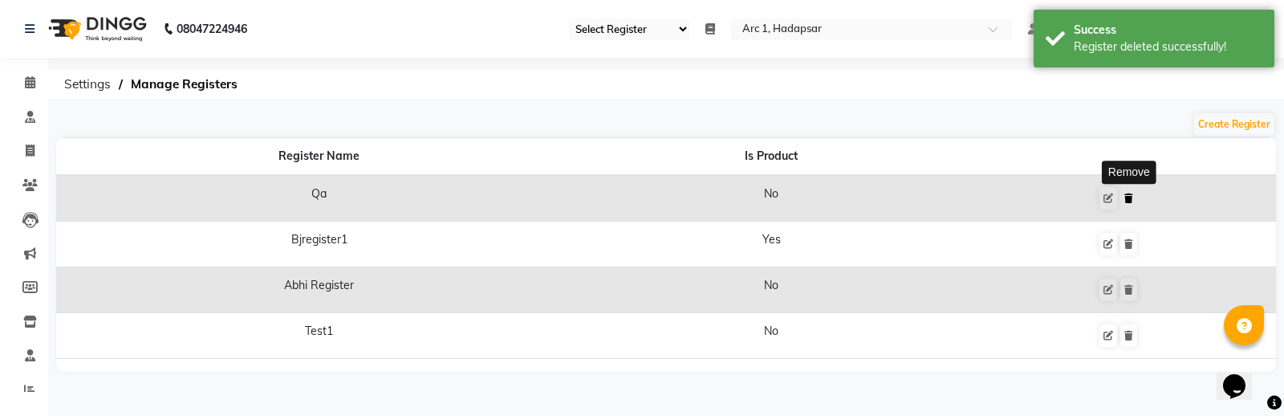
click at [1127, 198] on icon at bounding box center [1128, 198] width 9 height 10
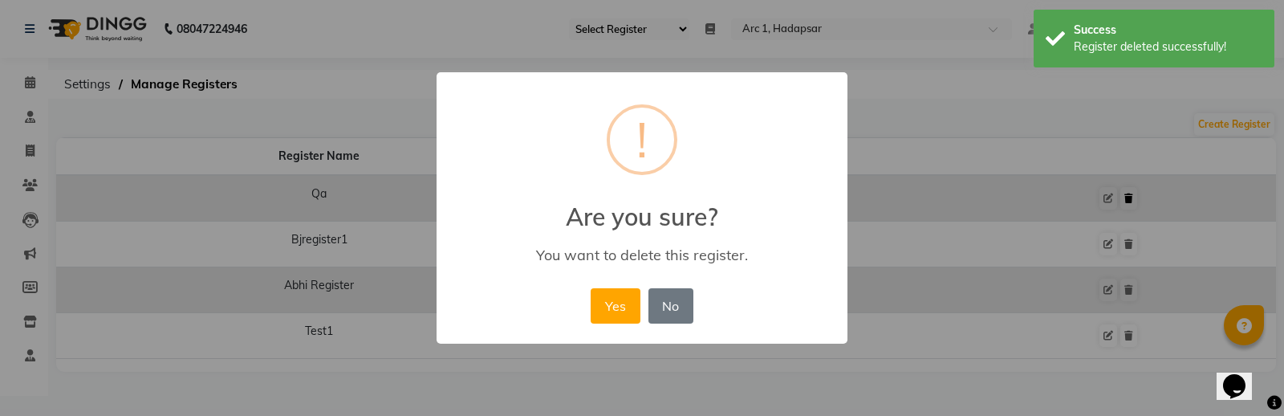
click at [591, 288] on button "Yes" at bounding box center [615, 305] width 49 height 35
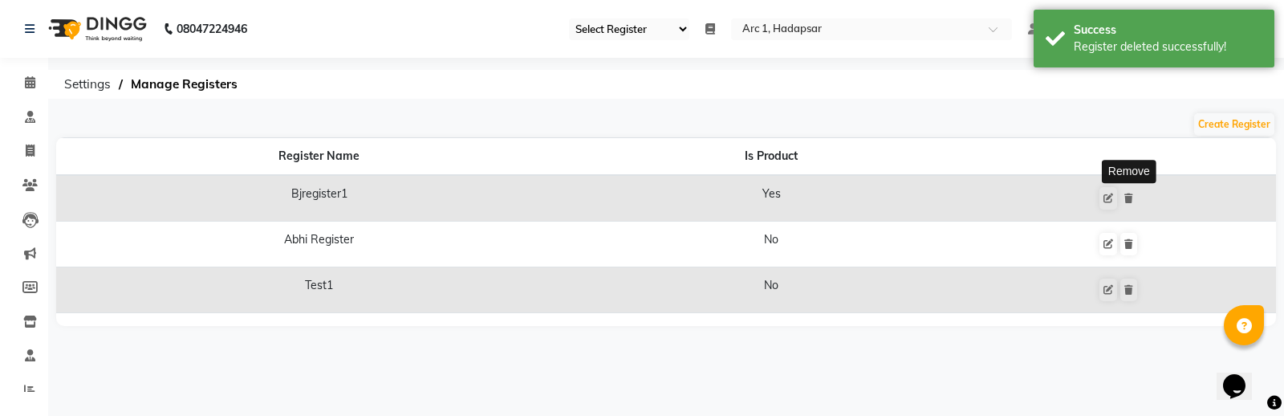
click at [1127, 198] on icon at bounding box center [1128, 198] width 9 height 10
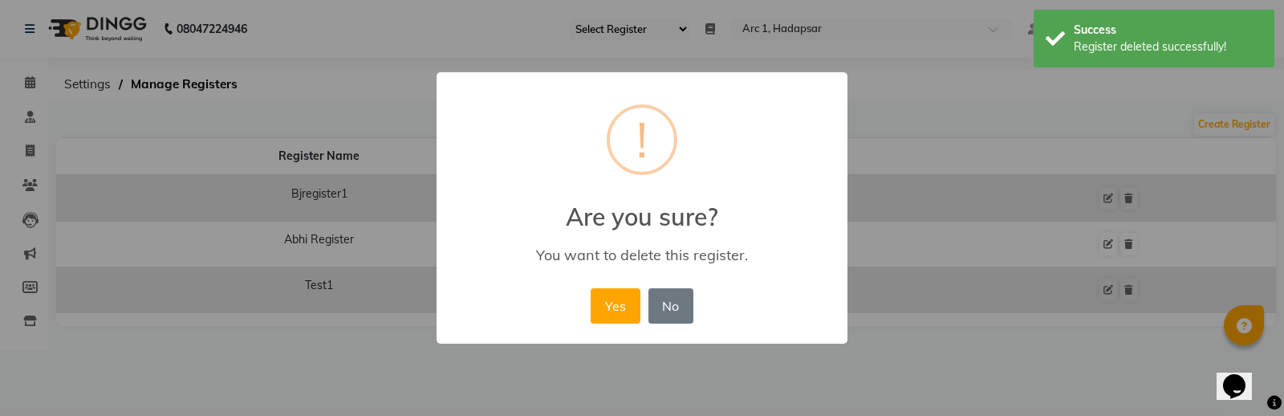
click at [591, 288] on button "Yes" at bounding box center [615, 305] width 49 height 35
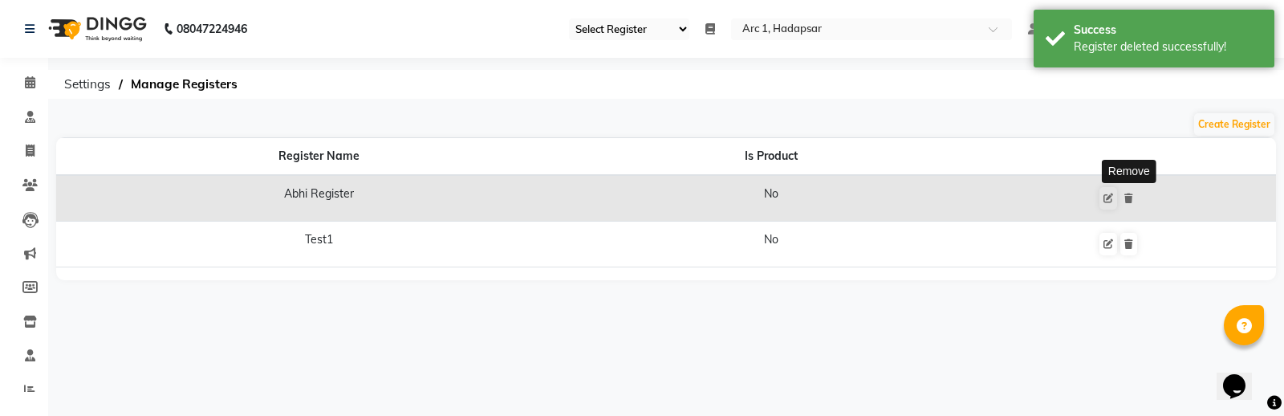
click at [1127, 198] on icon at bounding box center [1128, 198] width 9 height 10
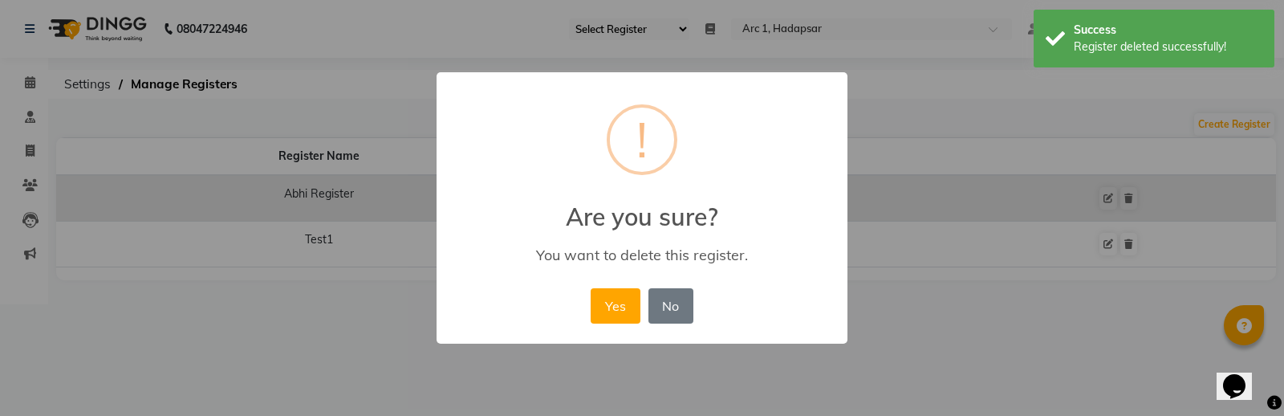
click at [591, 288] on button "Yes" at bounding box center [615, 305] width 49 height 35
